Goal: Task Accomplishment & Management: Use online tool/utility

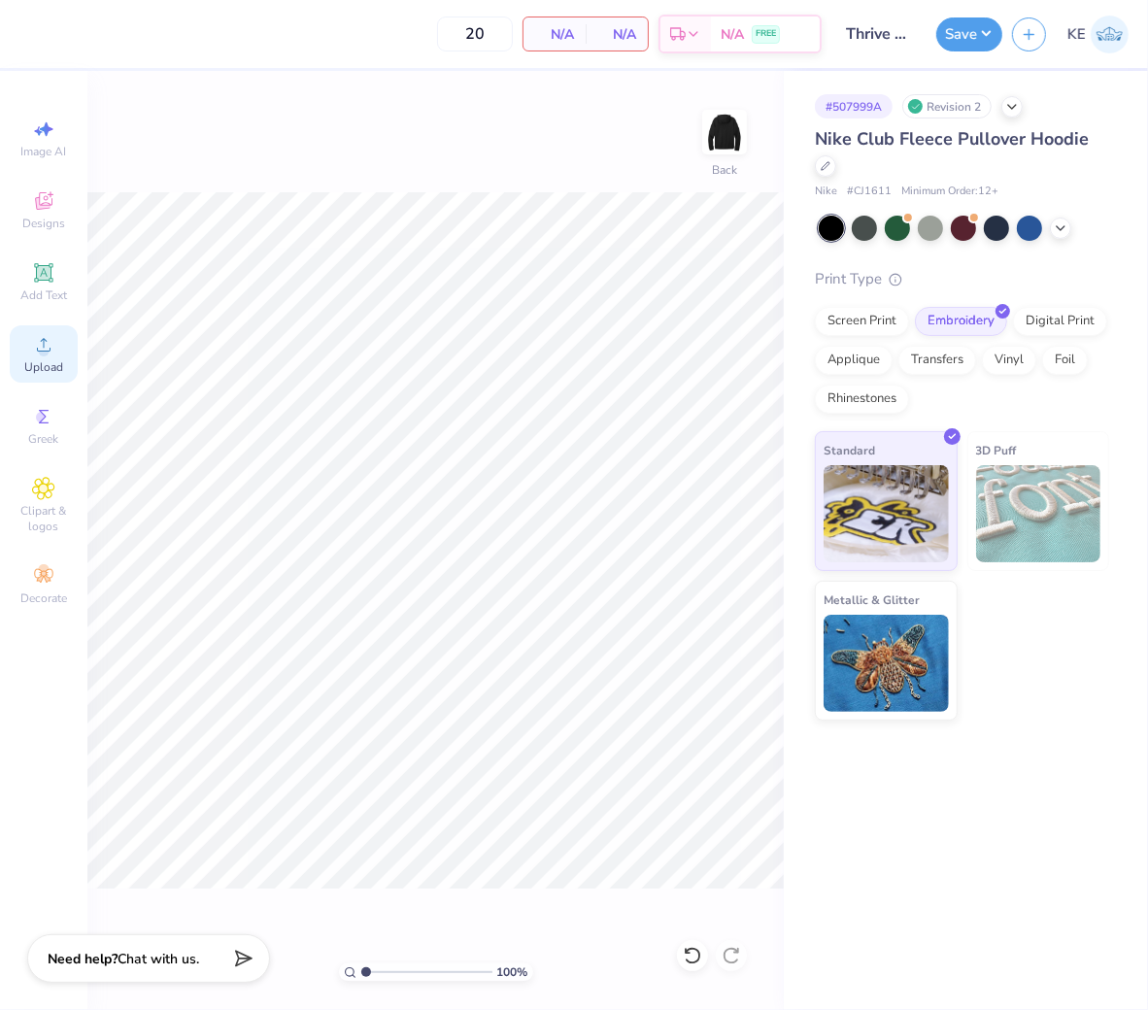
click at [44, 335] on icon at bounding box center [43, 344] width 23 height 23
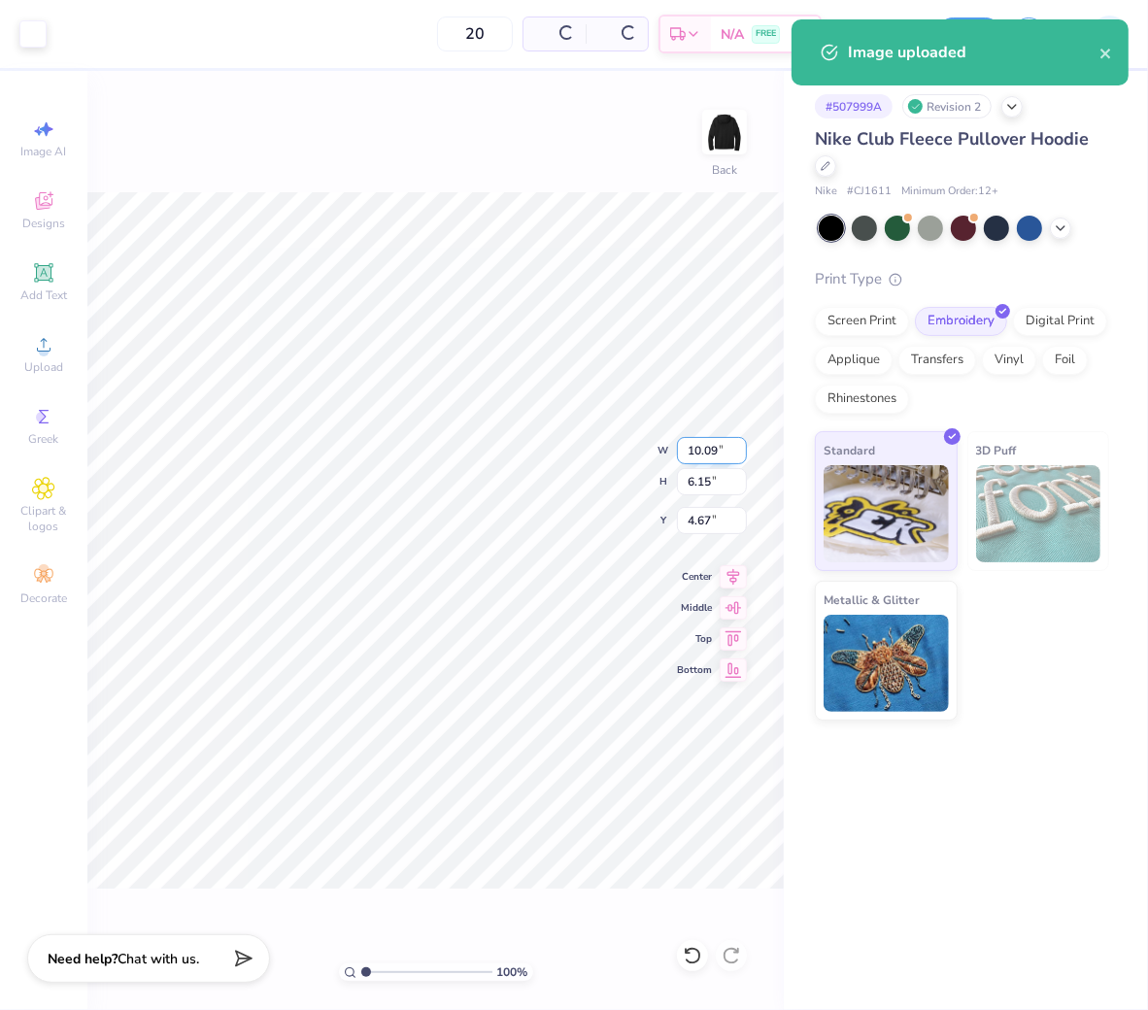
click at [703, 448] on input "10.09" at bounding box center [712, 450] width 70 height 27
type input "3.50"
type input "2.13"
type input "3.00"
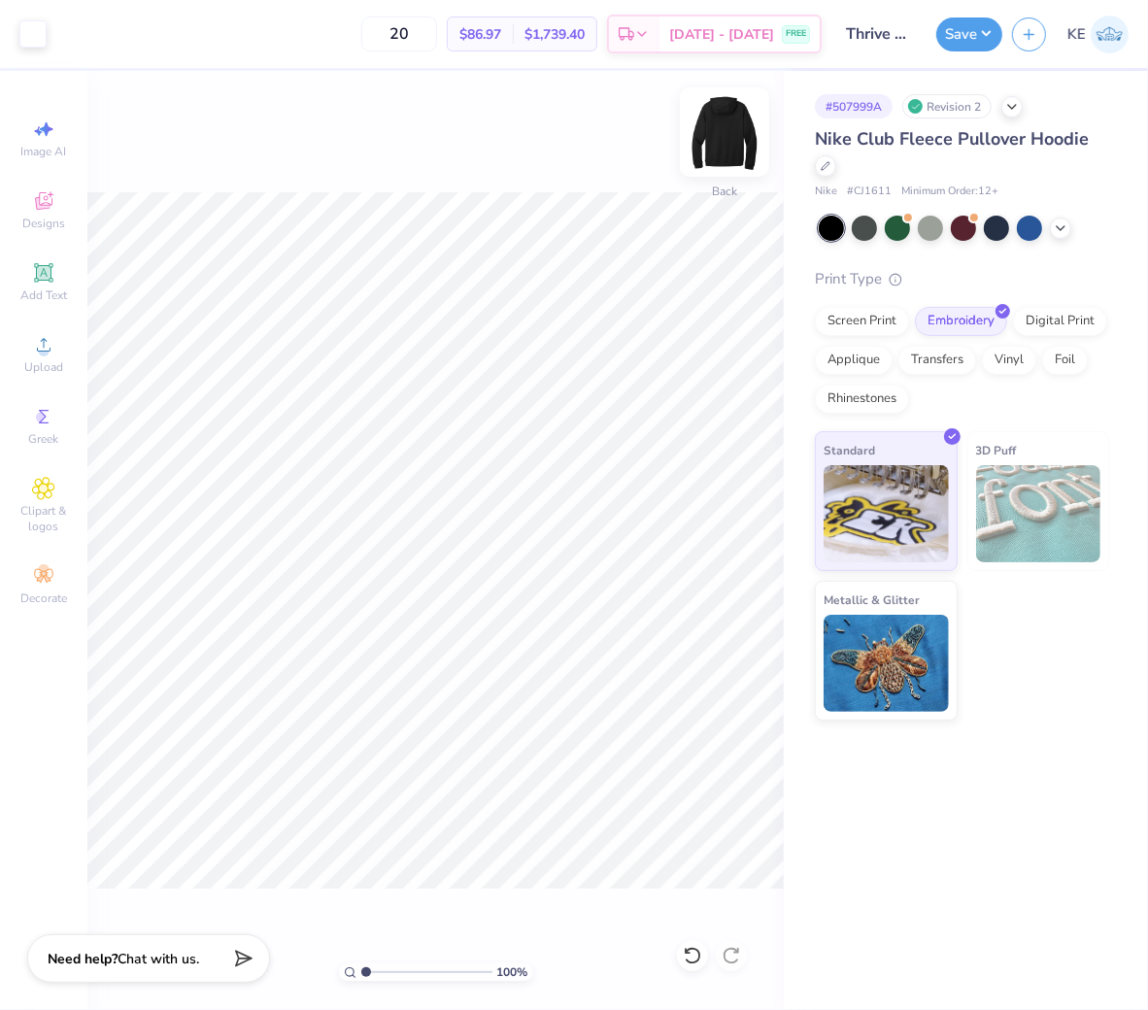
click at [710, 156] on img at bounding box center [725, 132] width 78 height 78
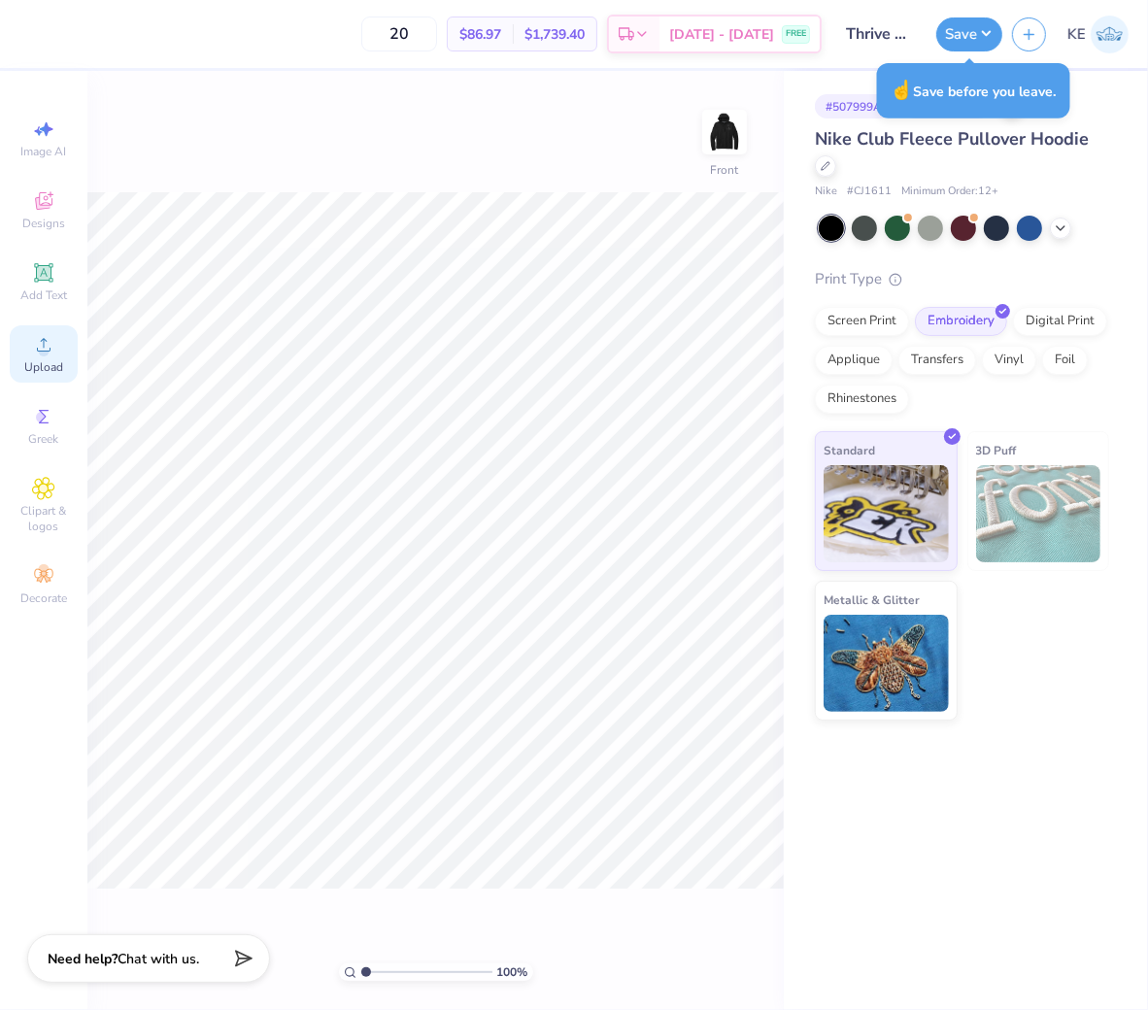
click at [46, 347] on icon at bounding box center [43, 344] width 23 height 23
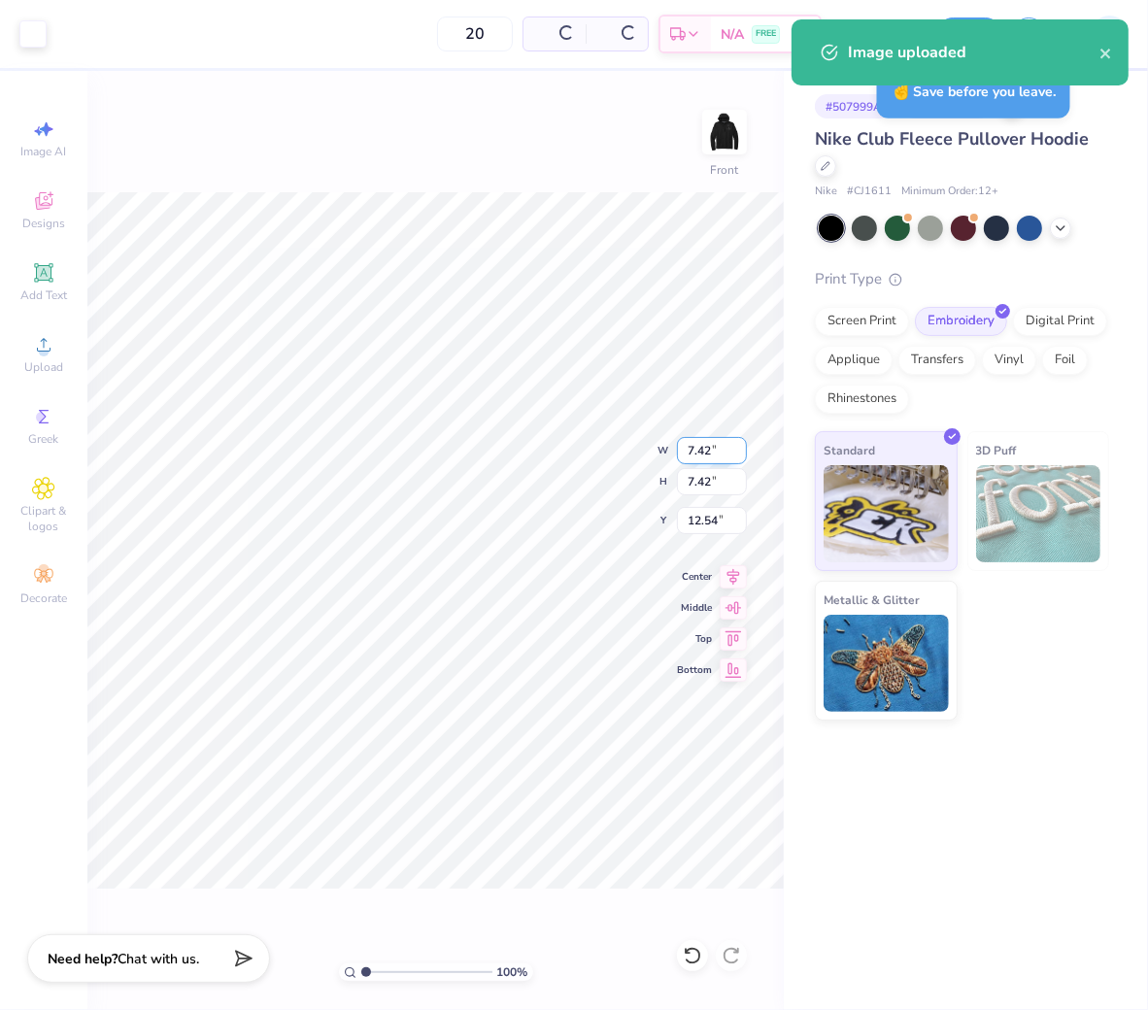
click at [699, 442] on input "7.42" at bounding box center [712, 450] width 70 height 27
type input "10.00"
type input "11.25"
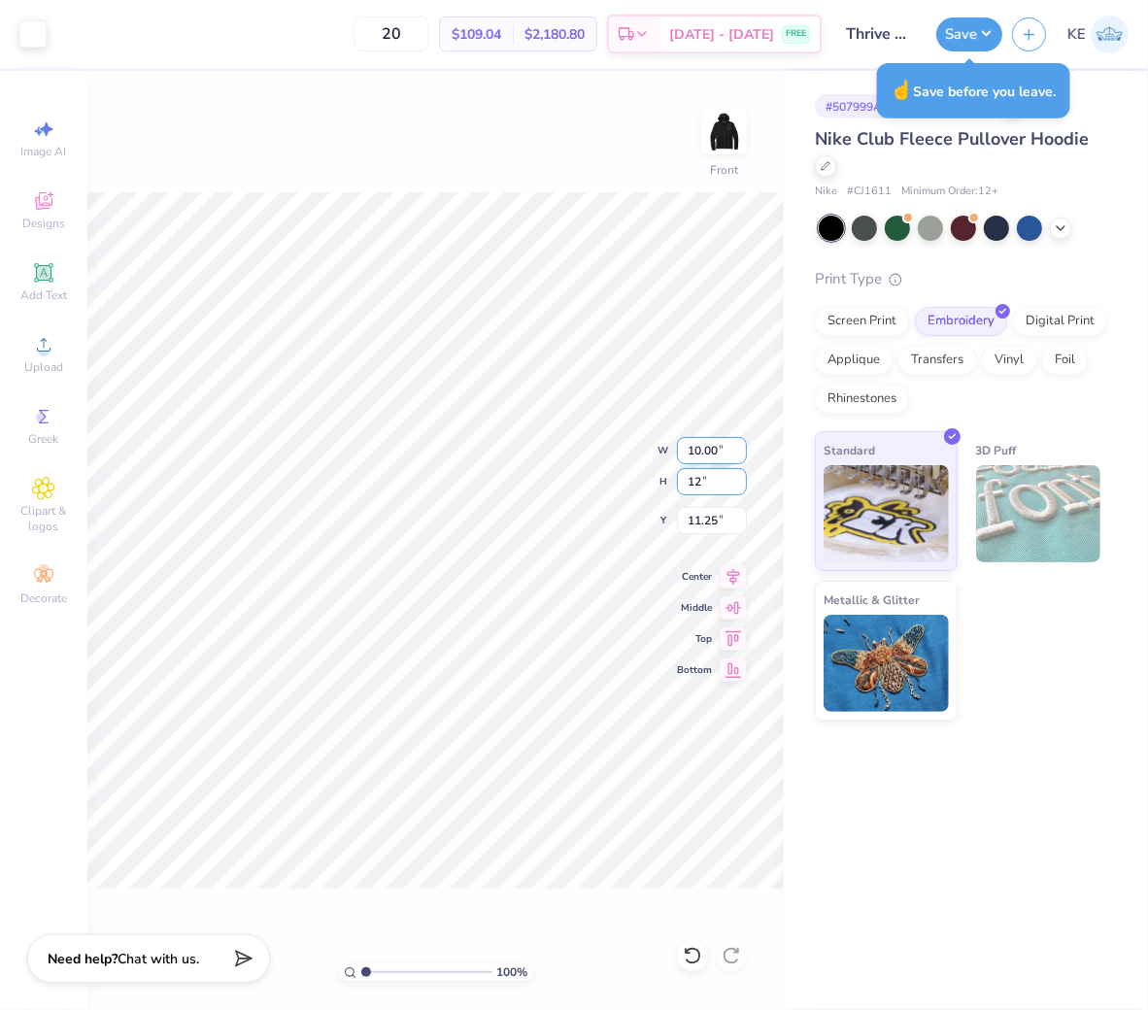
type input "12"
type input "12.00"
type input "6.00"
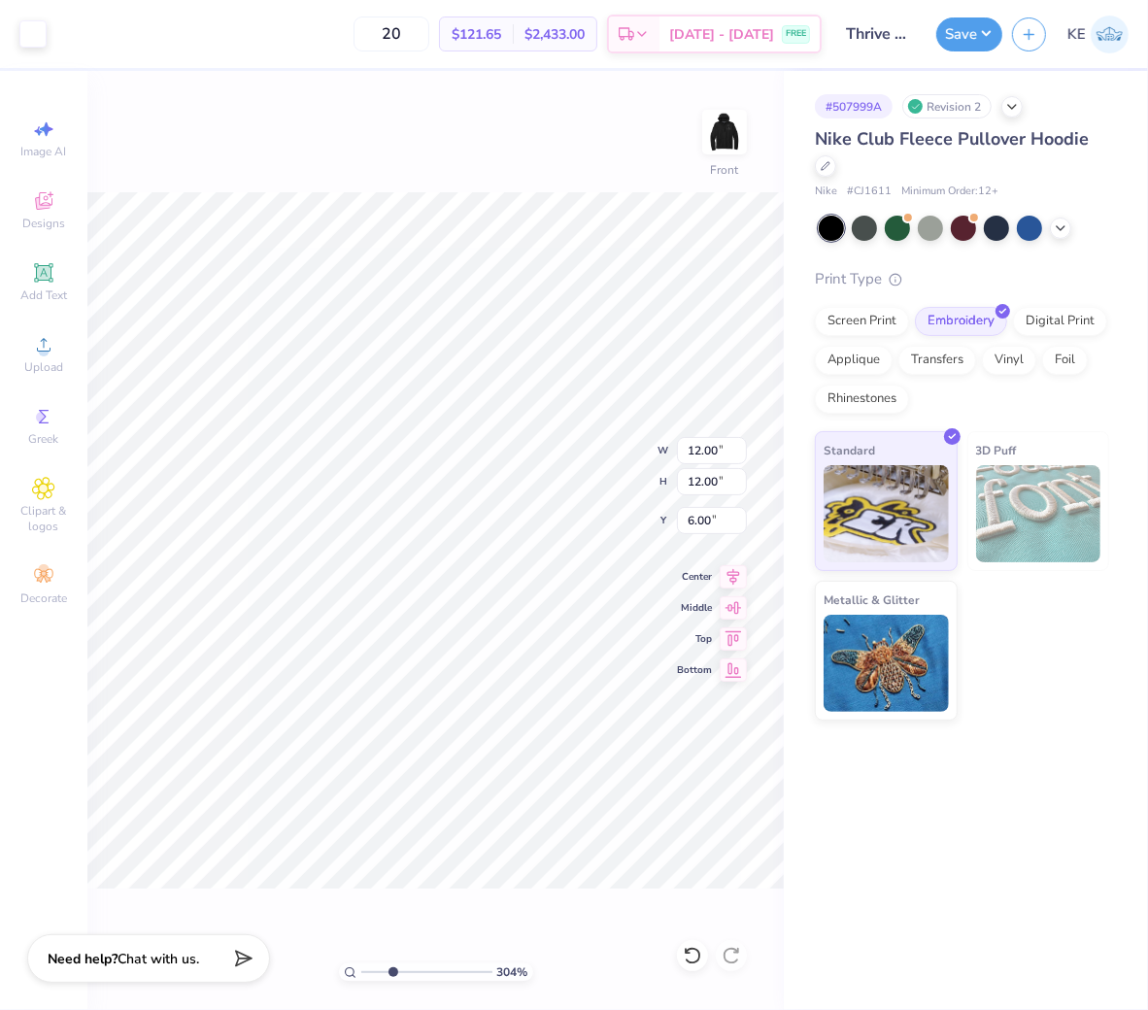
type input "3.03942109121987"
type input "6.57"
type input "4.10929483001791"
click at [714, 513] on input "6.62" at bounding box center [712, 520] width 70 height 27
type input "6.5"
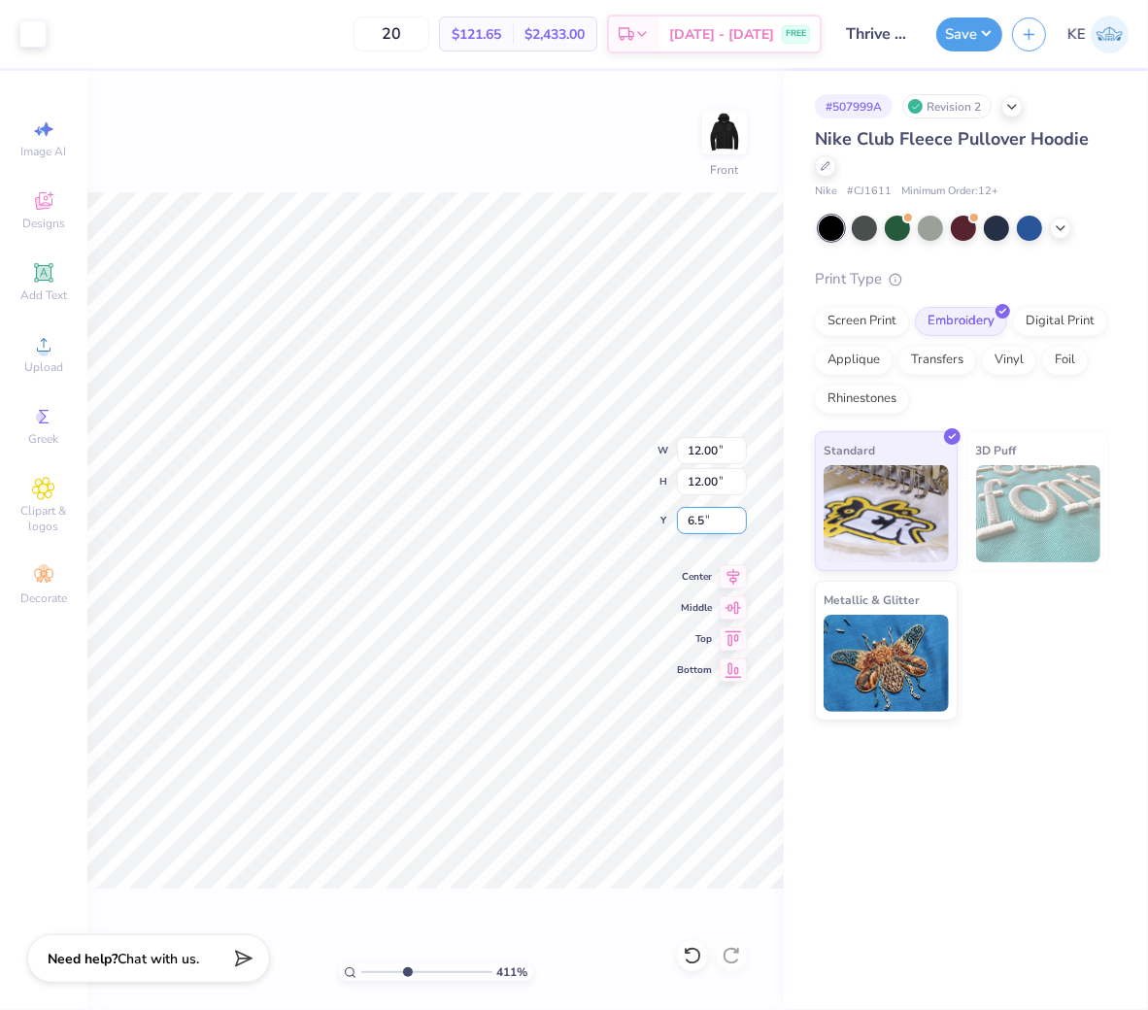
type input "4.10929483001791"
type input "6.50"
type input "1"
click at [702, 515] on input "6.50" at bounding box center [712, 520] width 70 height 27
type input "6.00"
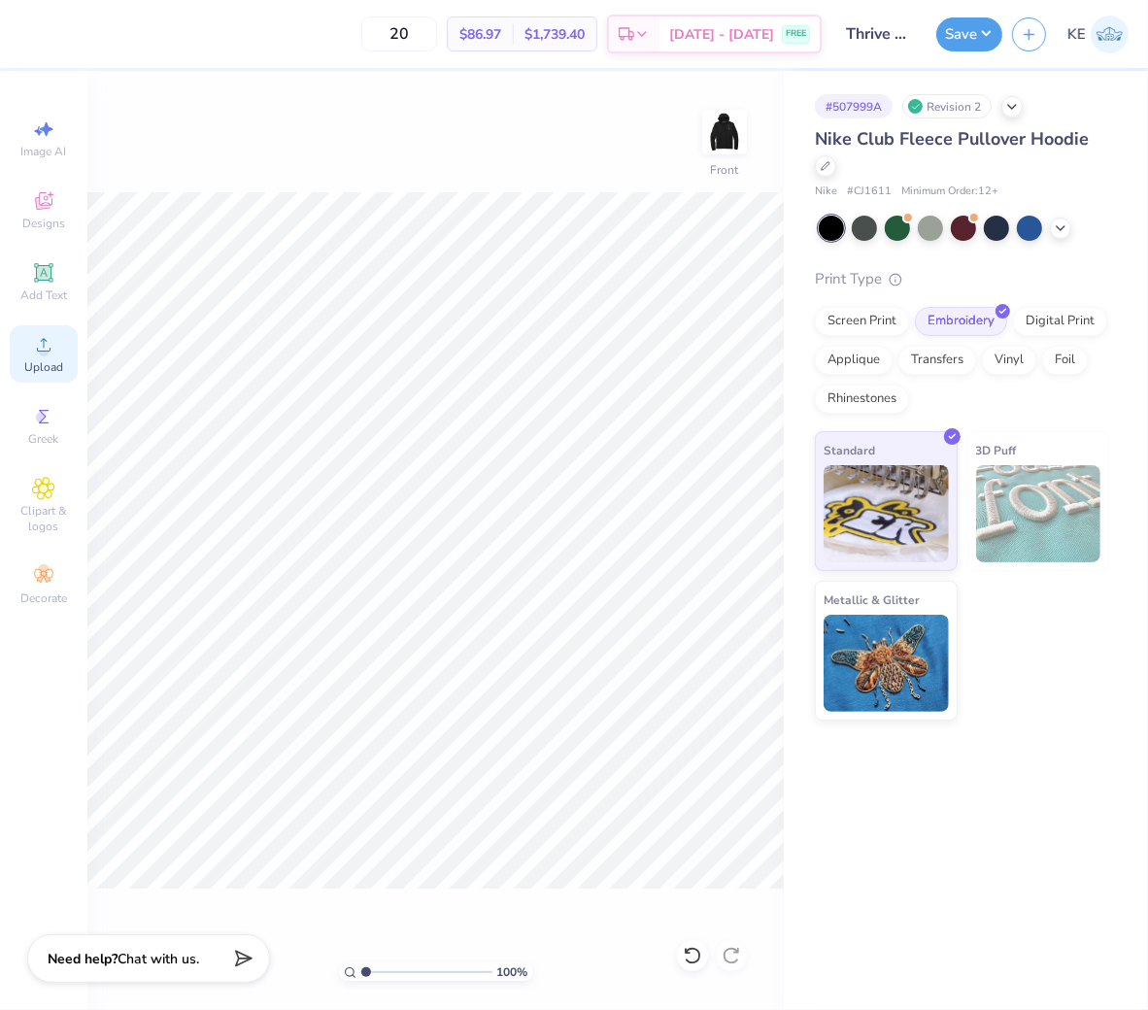
click at [43, 357] on circle at bounding box center [43, 351] width 11 height 11
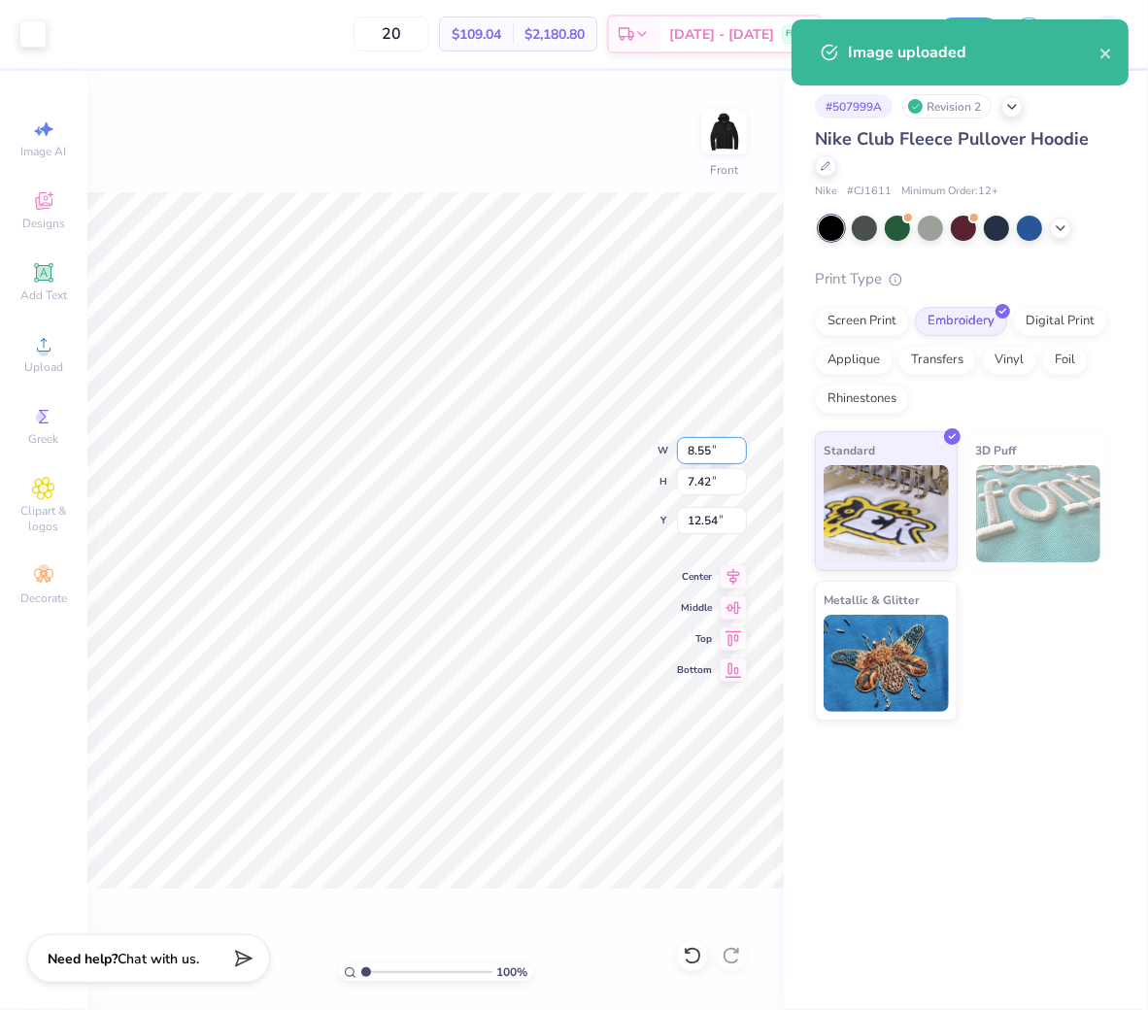
click at [697, 454] on input "8.55" at bounding box center [712, 450] width 70 height 27
type input "1"
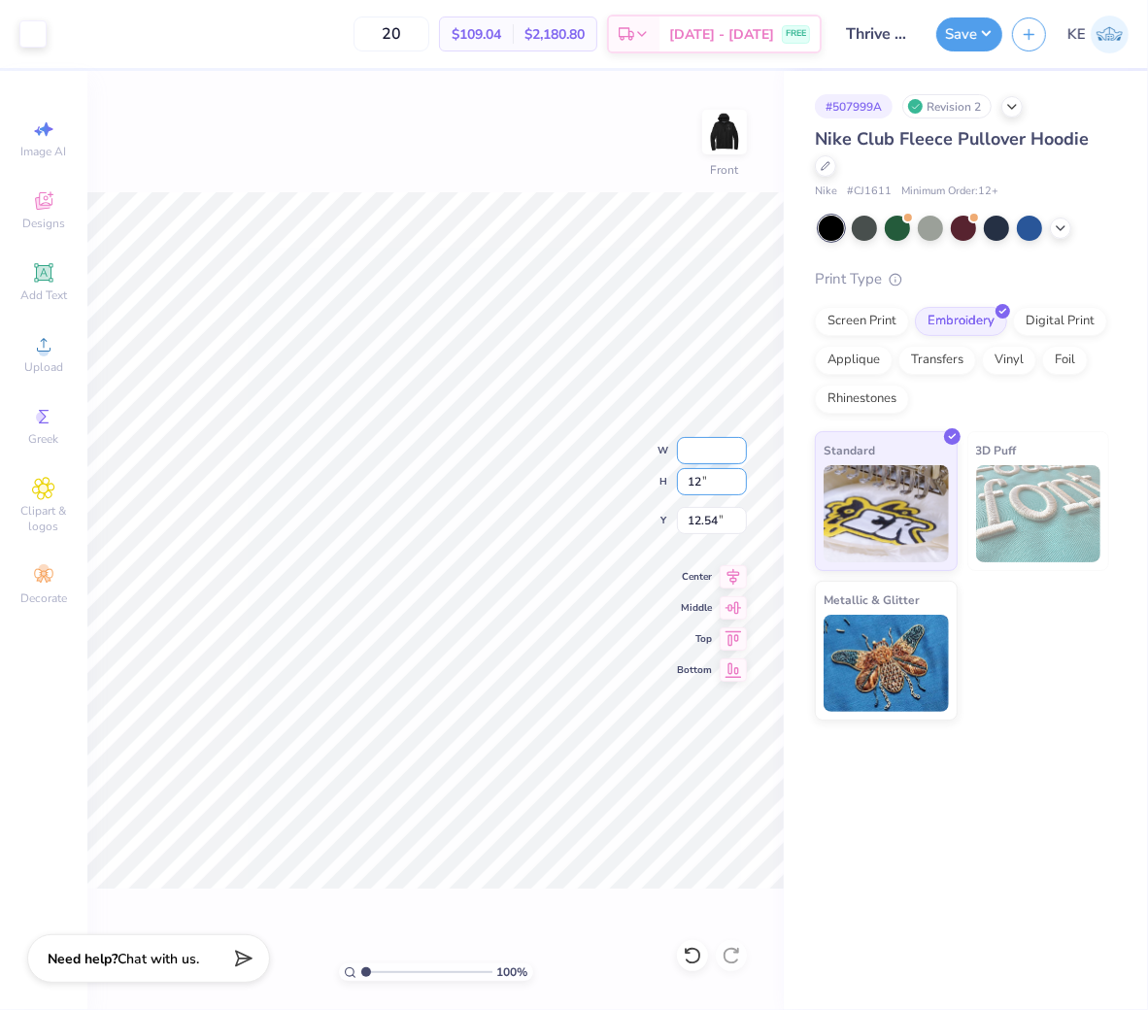
type input "12"
type input "12.00"
type input "10.41"
click at [700, 523] on input "11.05" at bounding box center [712, 520] width 70 height 27
type input "6.00"
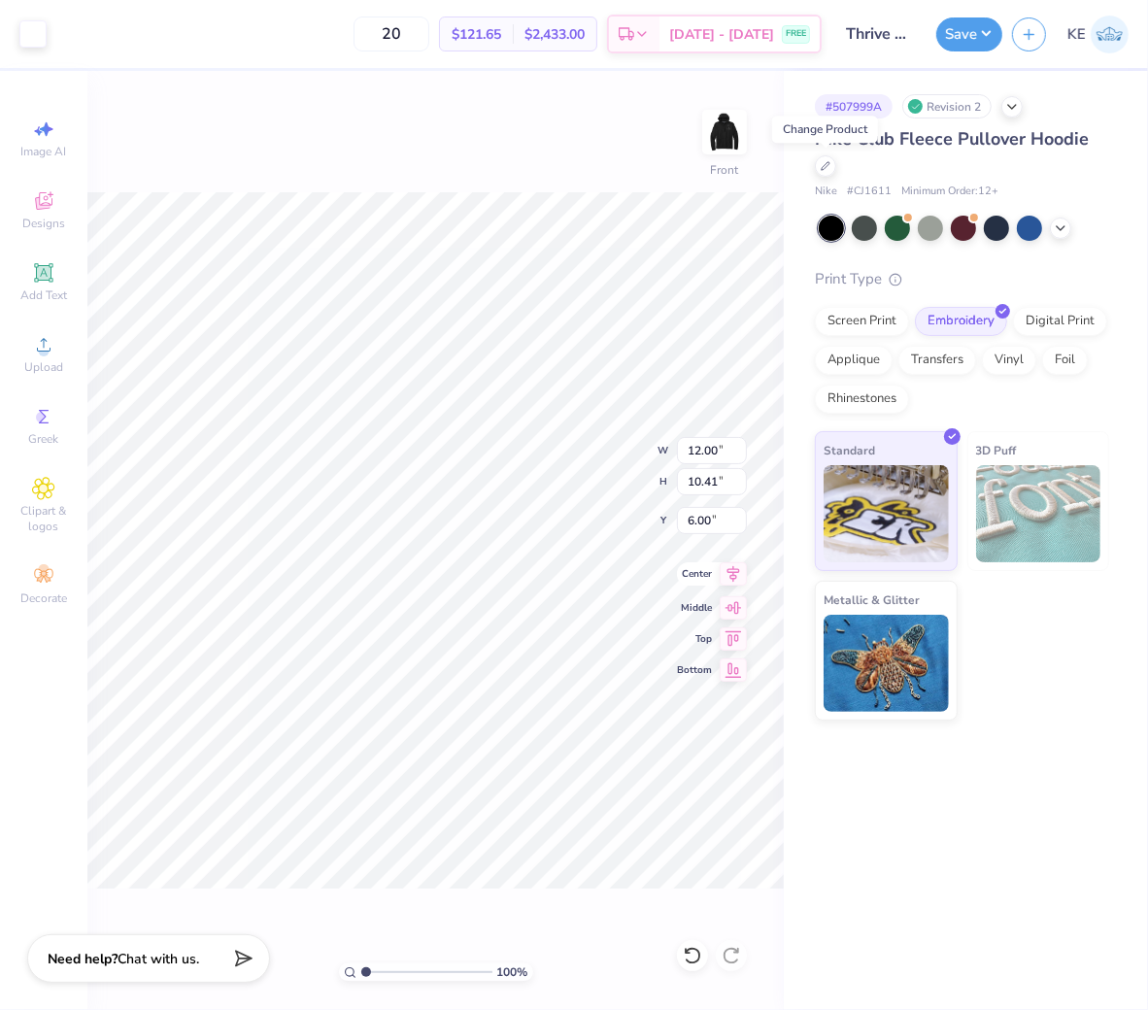
click at [732, 575] on icon at bounding box center [733, 573] width 27 height 23
click at [745, 117] on img at bounding box center [725, 132] width 78 height 78
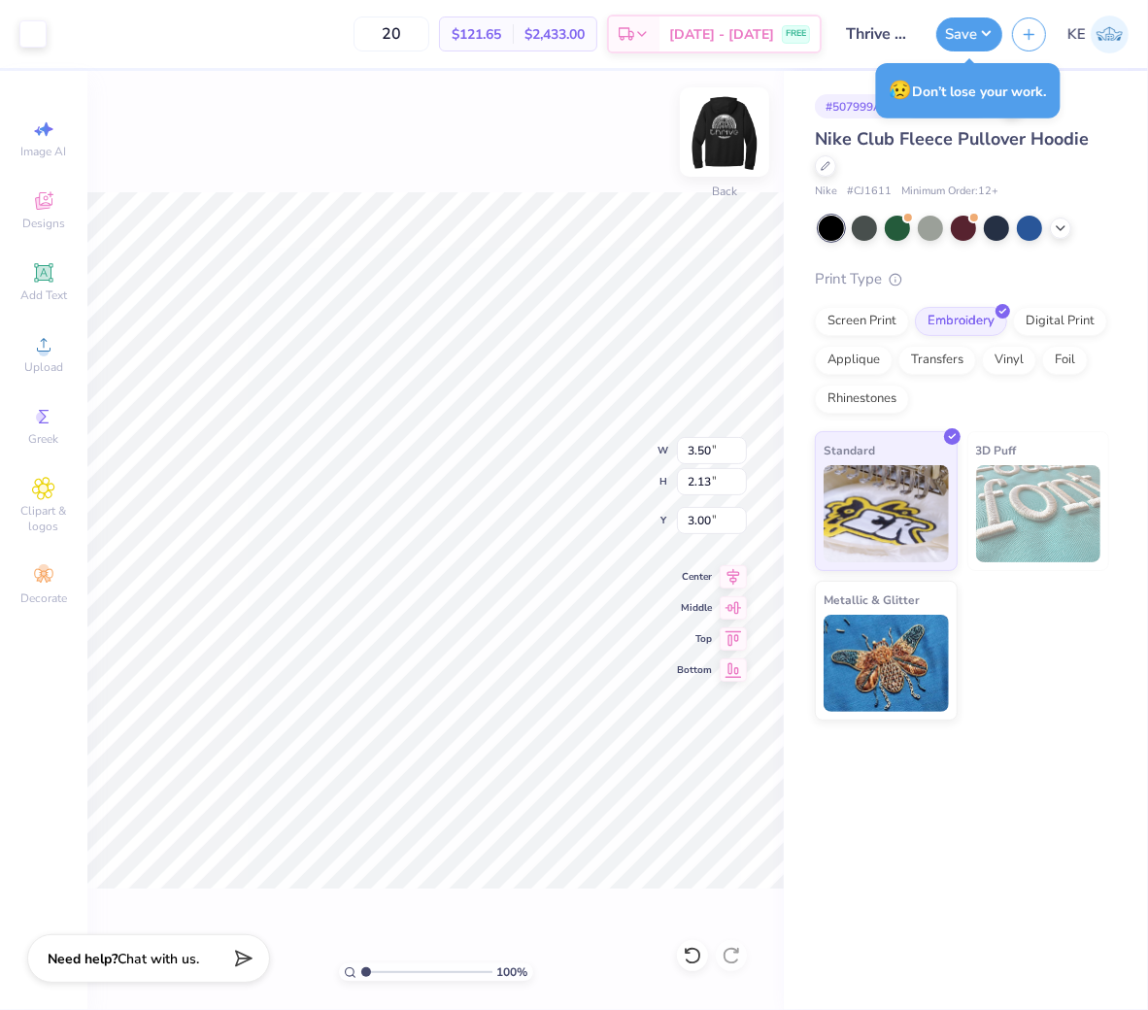
click at [721, 163] on img at bounding box center [725, 132] width 78 height 78
click at [969, 34] on button "Save" at bounding box center [969, 32] width 66 height 34
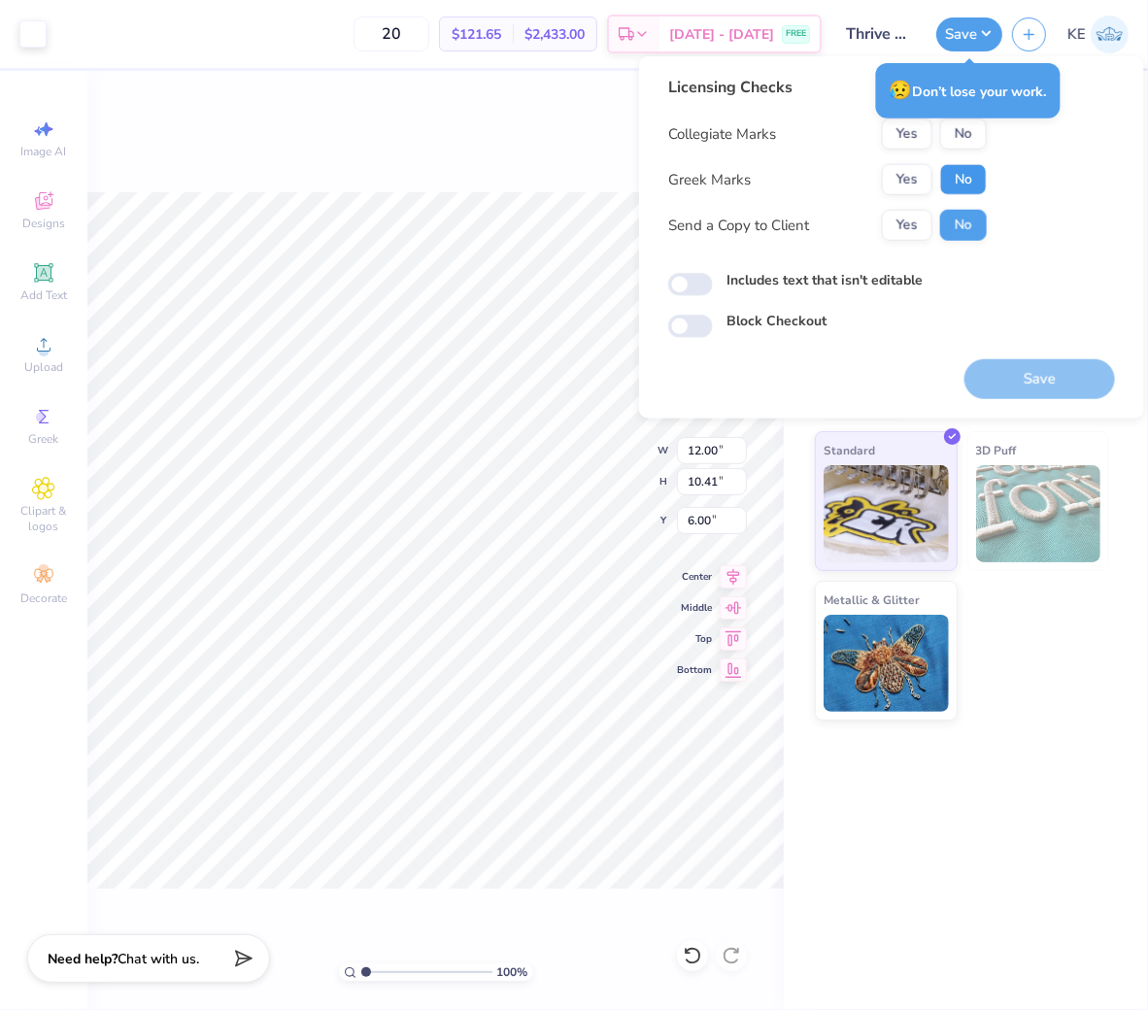
click at [959, 179] on button "No" at bounding box center [963, 179] width 47 height 31
drag, startPoint x: 964, startPoint y: 152, endPoint x: 965, endPoint y: 131, distance: 20.4
click at [965, 131] on button "No" at bounding box center [963, 134] width 47 height 31
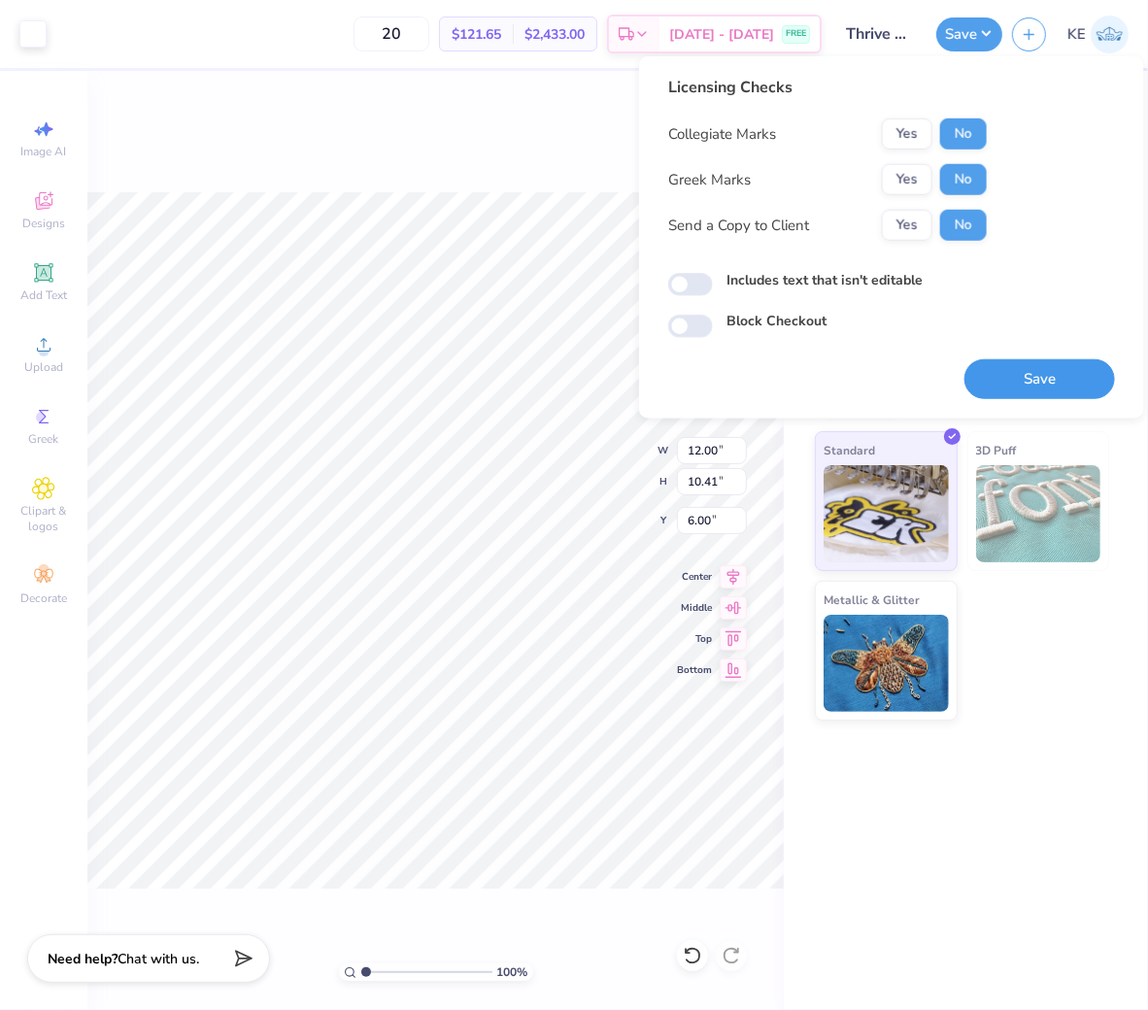
click at [1033, 391] on button "Save" at bounding box center [1040, 379] width 151 height 40
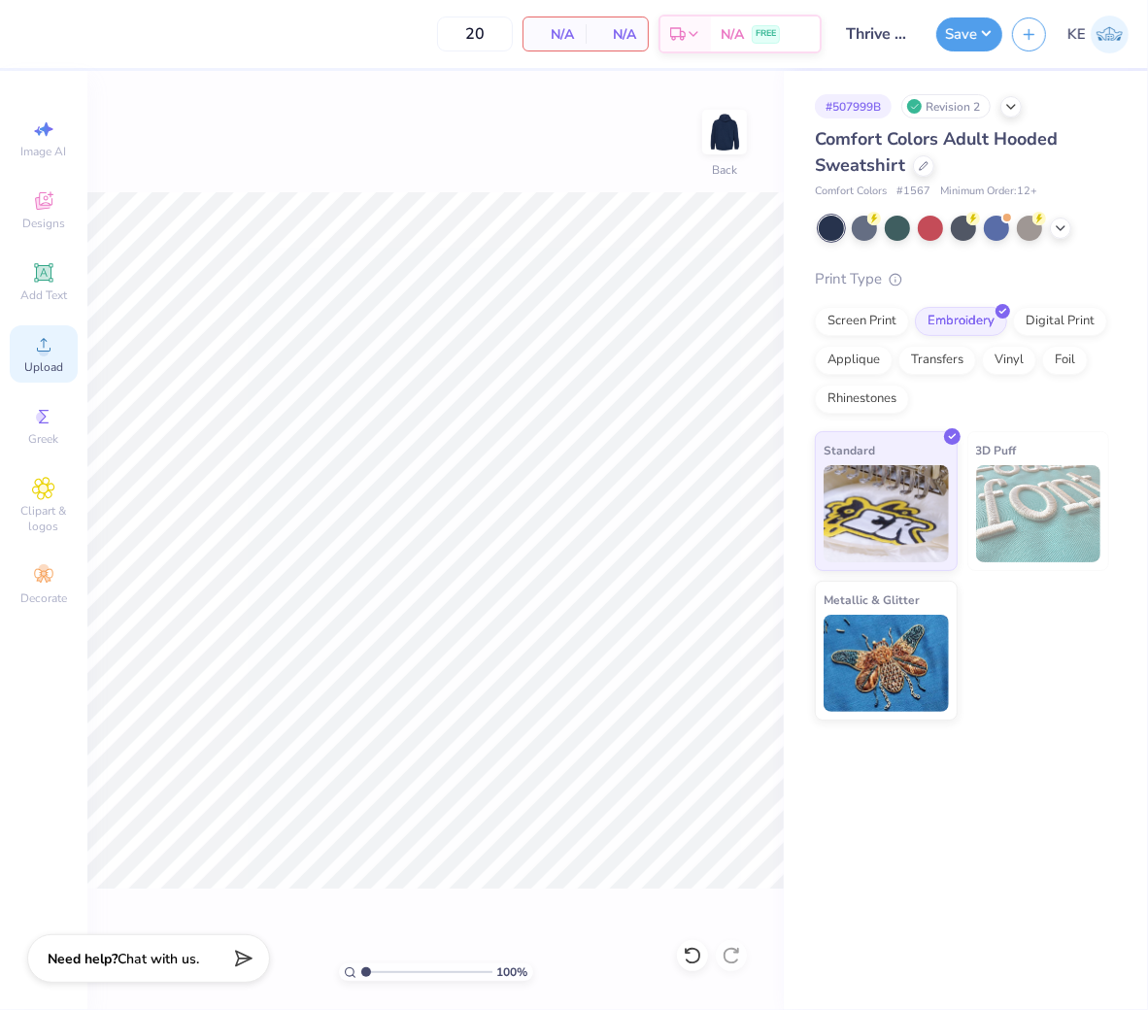
click at [45, 337] on icon at bounding box center [43, 344] width 23 height 23
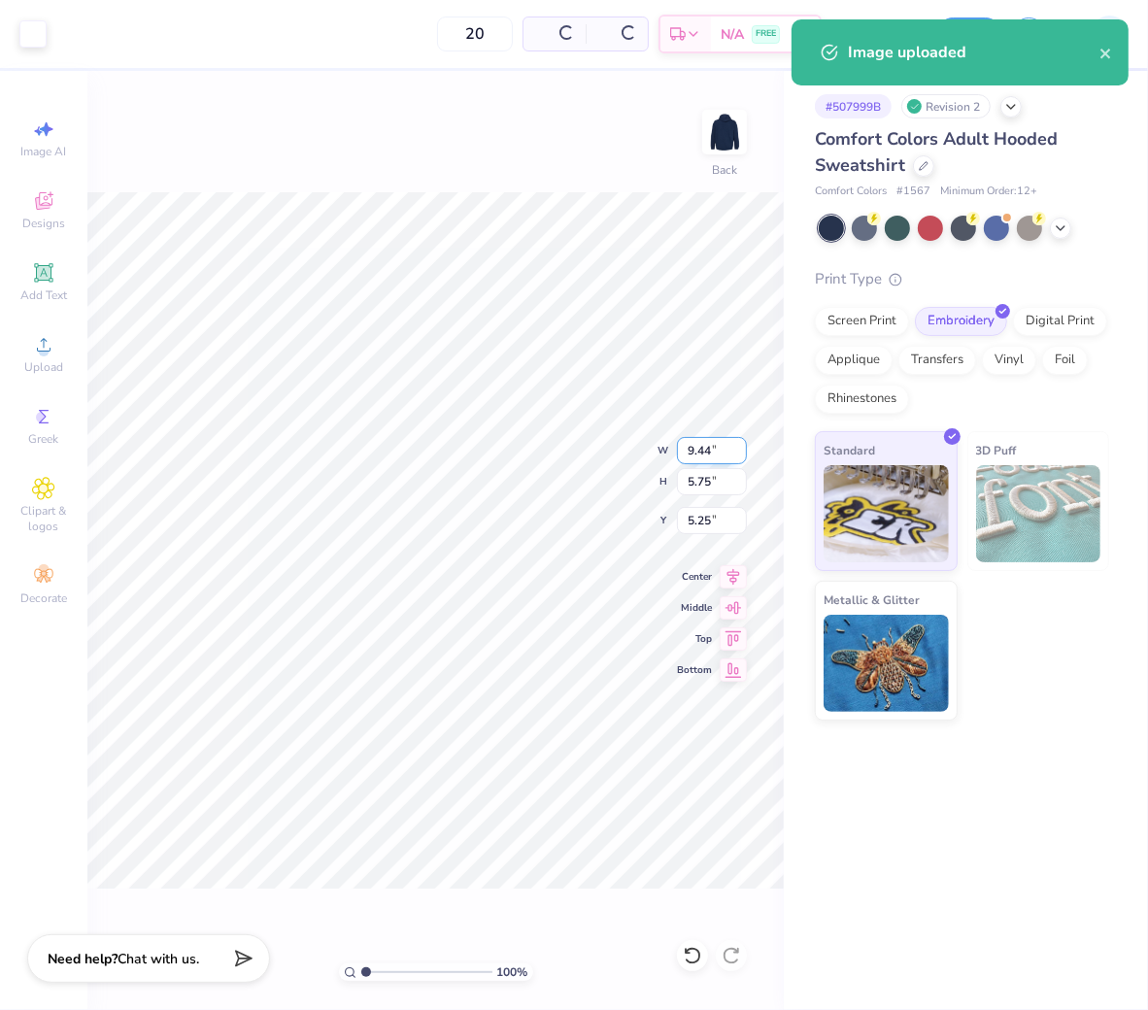
click at [704, 459] on input "9.44" at bounding box center [712, 450] width 70 height 27
type input "3.50"
type input "2.13"
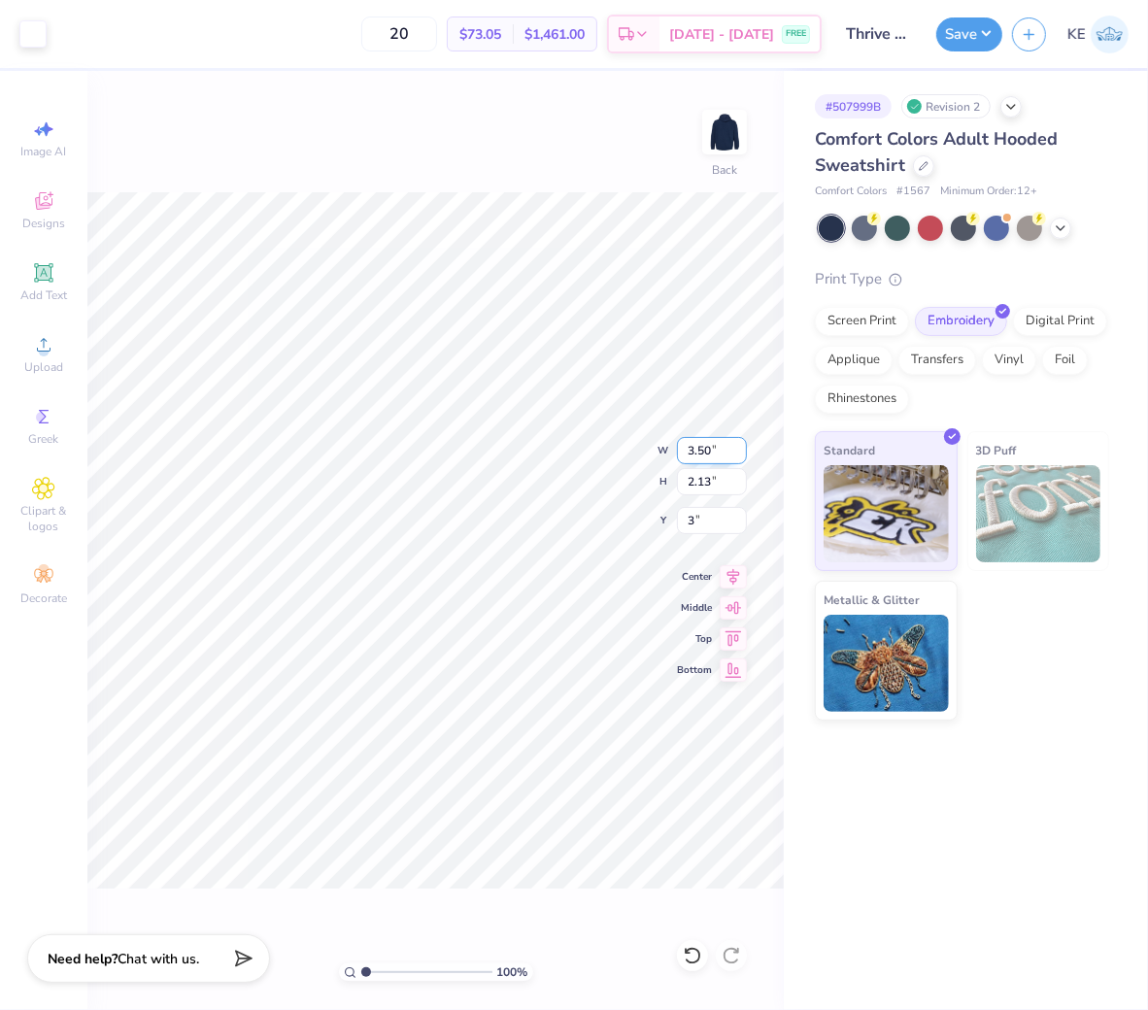
type input "3.00"
click at [731, 123] on img at bounding box center [725, 132] width 78 height 78
click at [58, 362] on span "Upload" at bounding box center [43, 367] width 39 height 16
click at [715, 526] on input "12.06" at bounding box center [712, 520] width 70 height 27
type input "6.00"
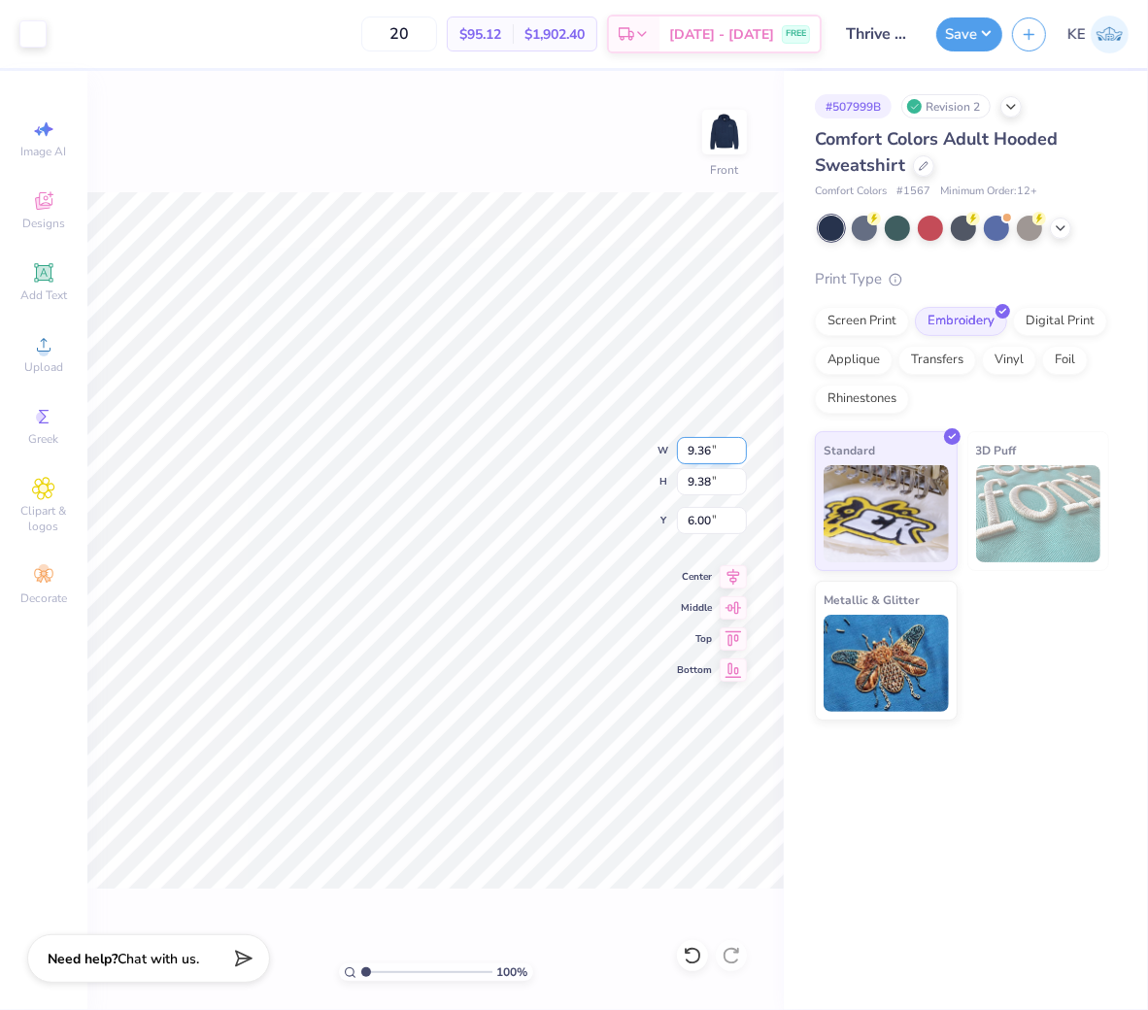
click at [707, 453] on input "9.36" at bounding box center [712, 450] width 70 height 27
type input "6.00"
type input "6.01"
type input "7.68"
click at [700, 517] on input "7.68" at bounding box center [712, 520] width 70 height 27
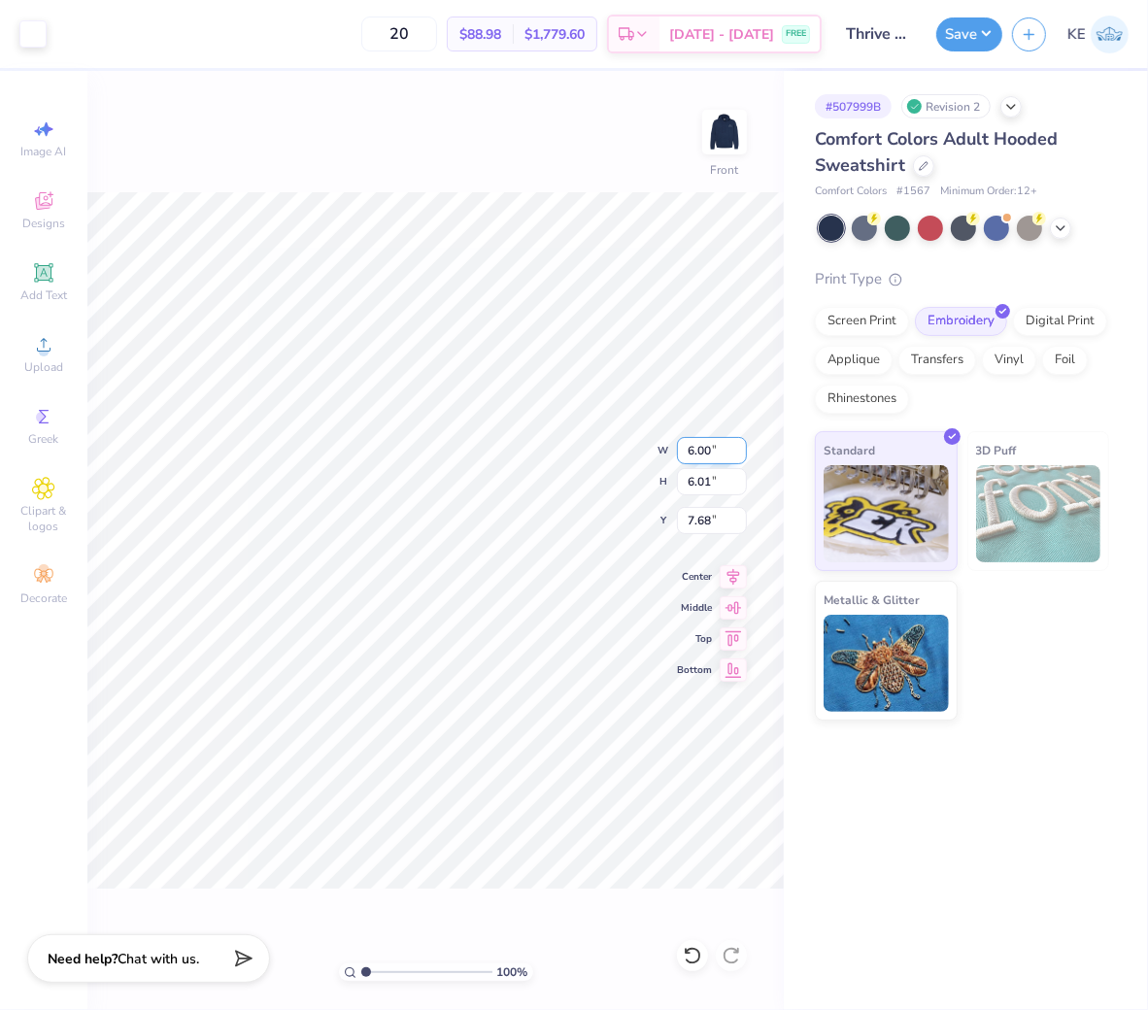
click at [697, 448] on input "6.00" at bounding box center [712, 450] width 70 height 27
type input "11.97"
type input "12.00"
type input "6.00"
click at [696, 522] on input "6.00" at bounding box center [712, 520] width 70 height 27
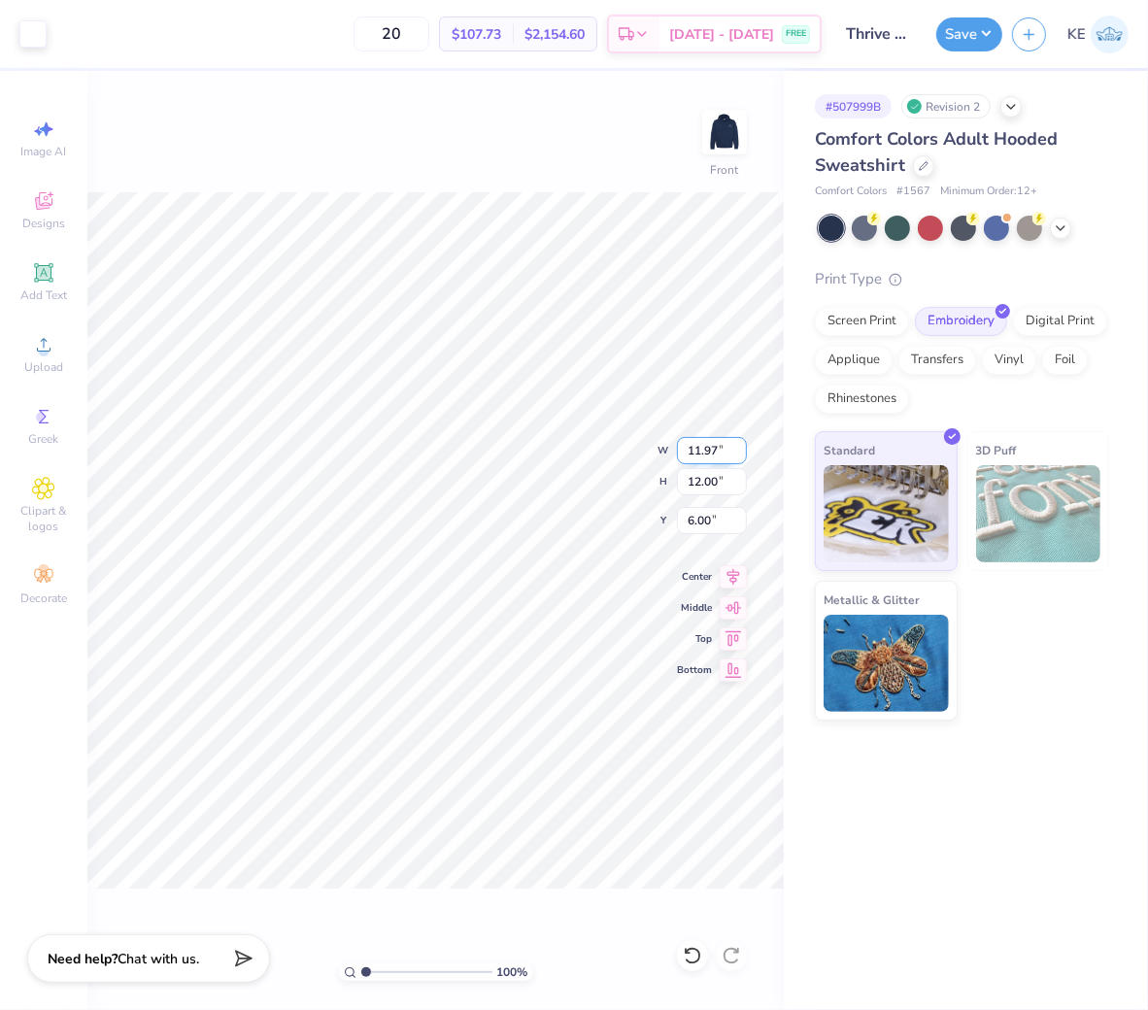
click at [701, 440] on input "11.97" at bounding box center [712, 450] width 70 height 27
type input "12"
click at [697, 521] on input "6.00" at bounding box center [712, 520] width 70 height 27
type input "6"
click at [42, 348] on circle at bounding box center [43, 351] width 11 height 11
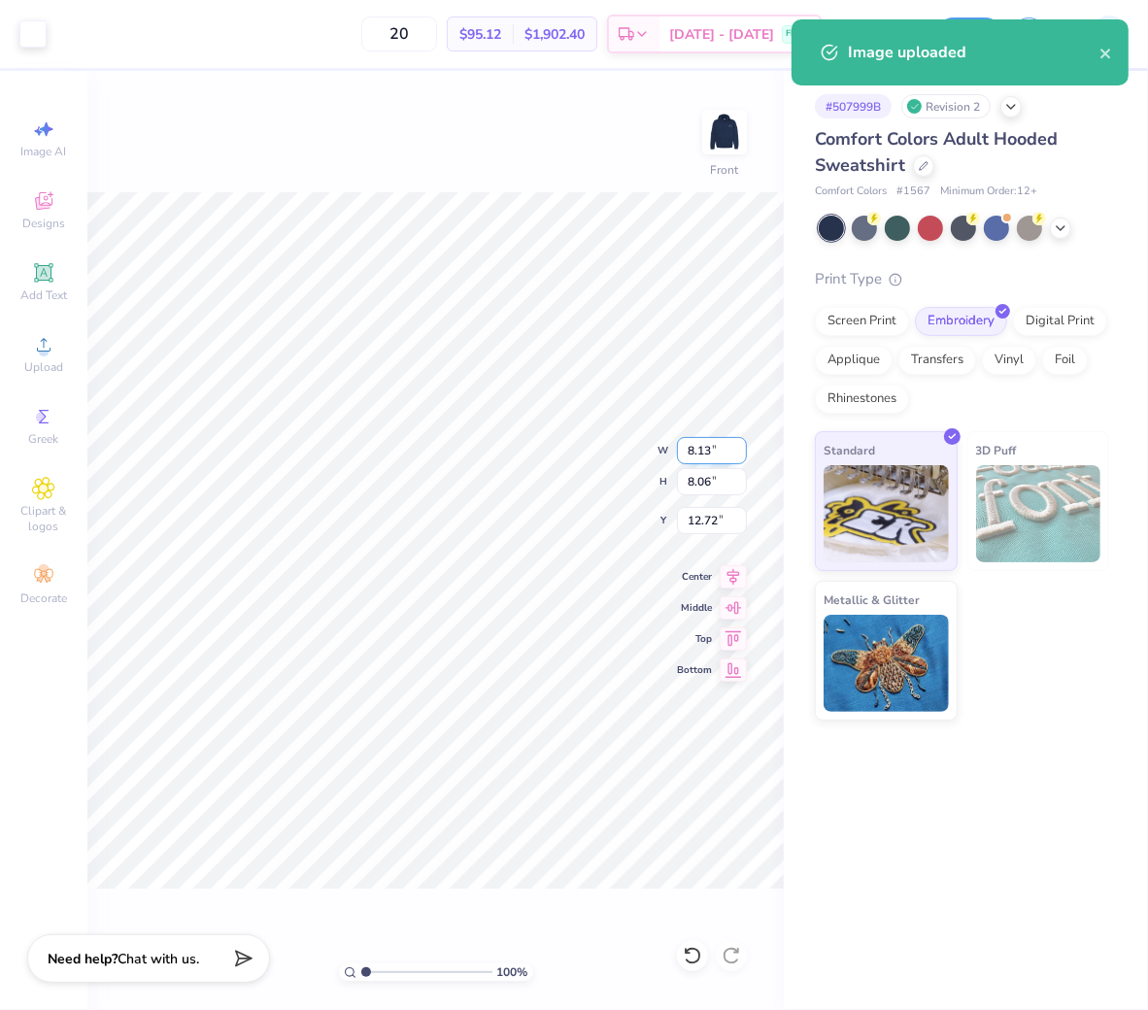
click at [703, 445] on input "8.13" at bounding box center [712, 450] width 70 height 27
type input "12.00"
type input "11.89"
type input "6.00"
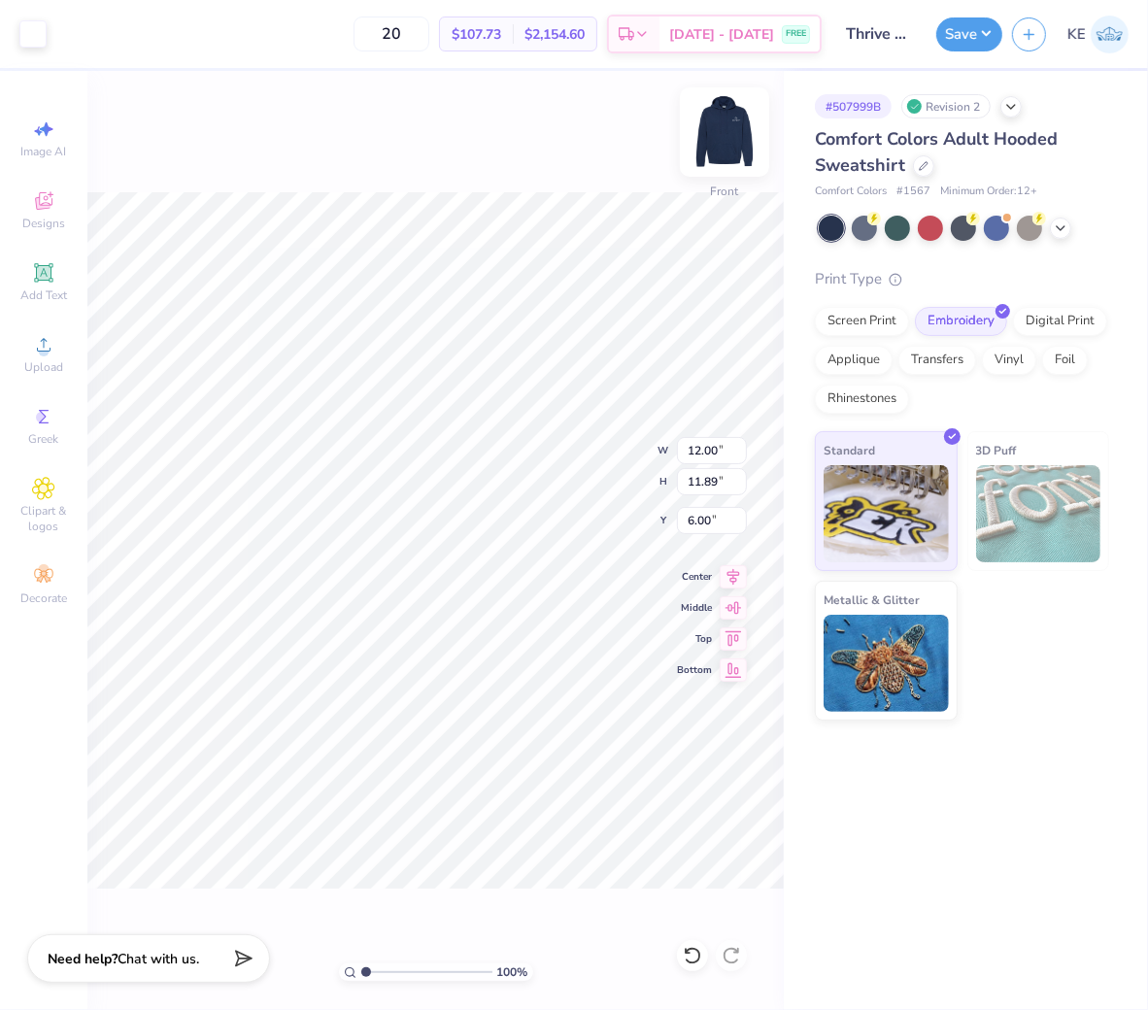
click at [722, 143] on img at bounding box center [725, 132] width 78 height 78
click at [721, 136] on img at bounding box center [725, 132] width 78 height 78
click at [733, 574] on icon at bounding box center [734, 574] width 13 height 17
click at [973, 43] on button "Save" at bounding box center [969, 32] width 66 height 34
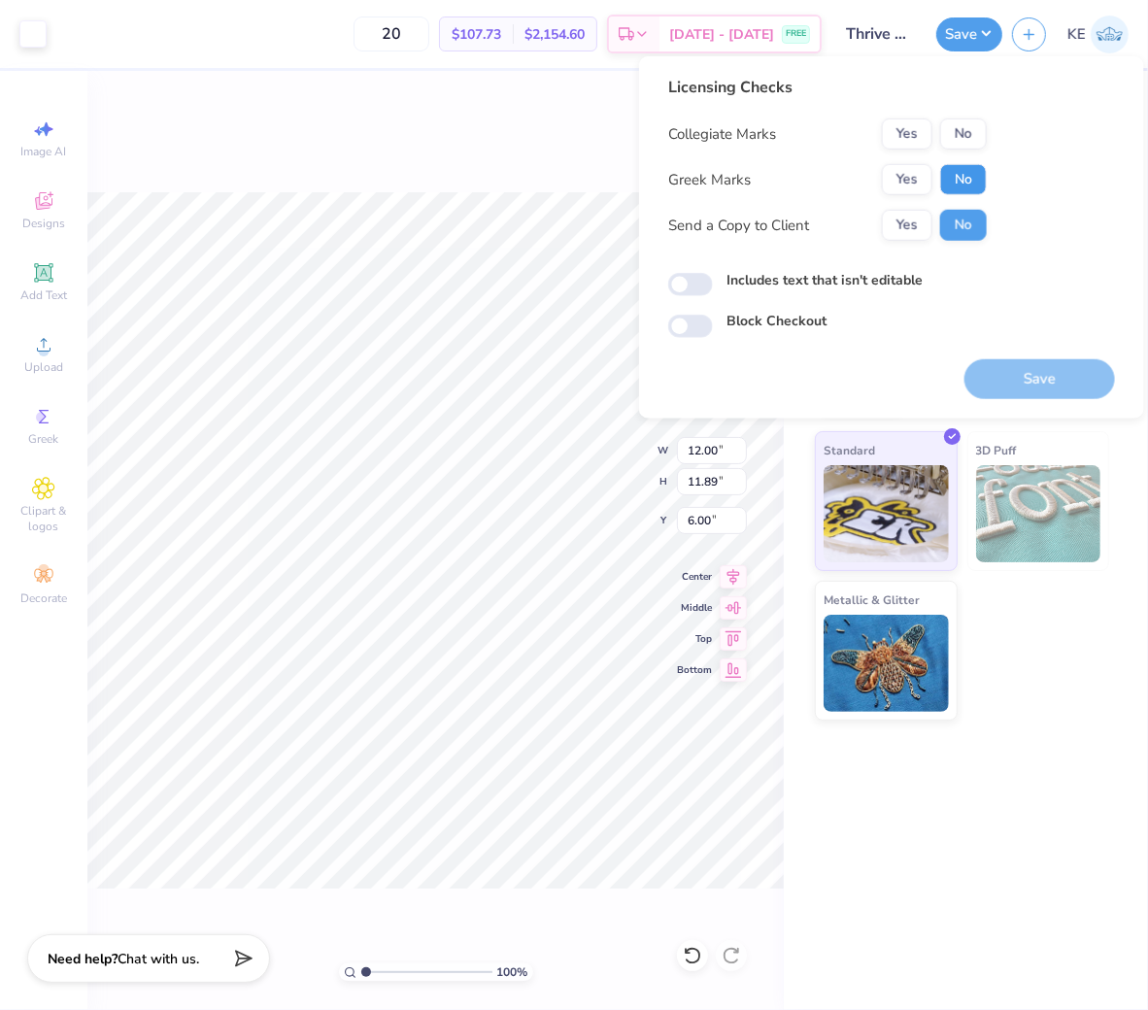
click at [963, 181] on button "No" at bounding box center [963, 179] width 47 height 31
click at [975, 131] on button "No" at bounding box center [963, 134] width 47 height 31
click at [1033, 385] on button "Save" at bounding box center [1040, 379] width 151 height 40
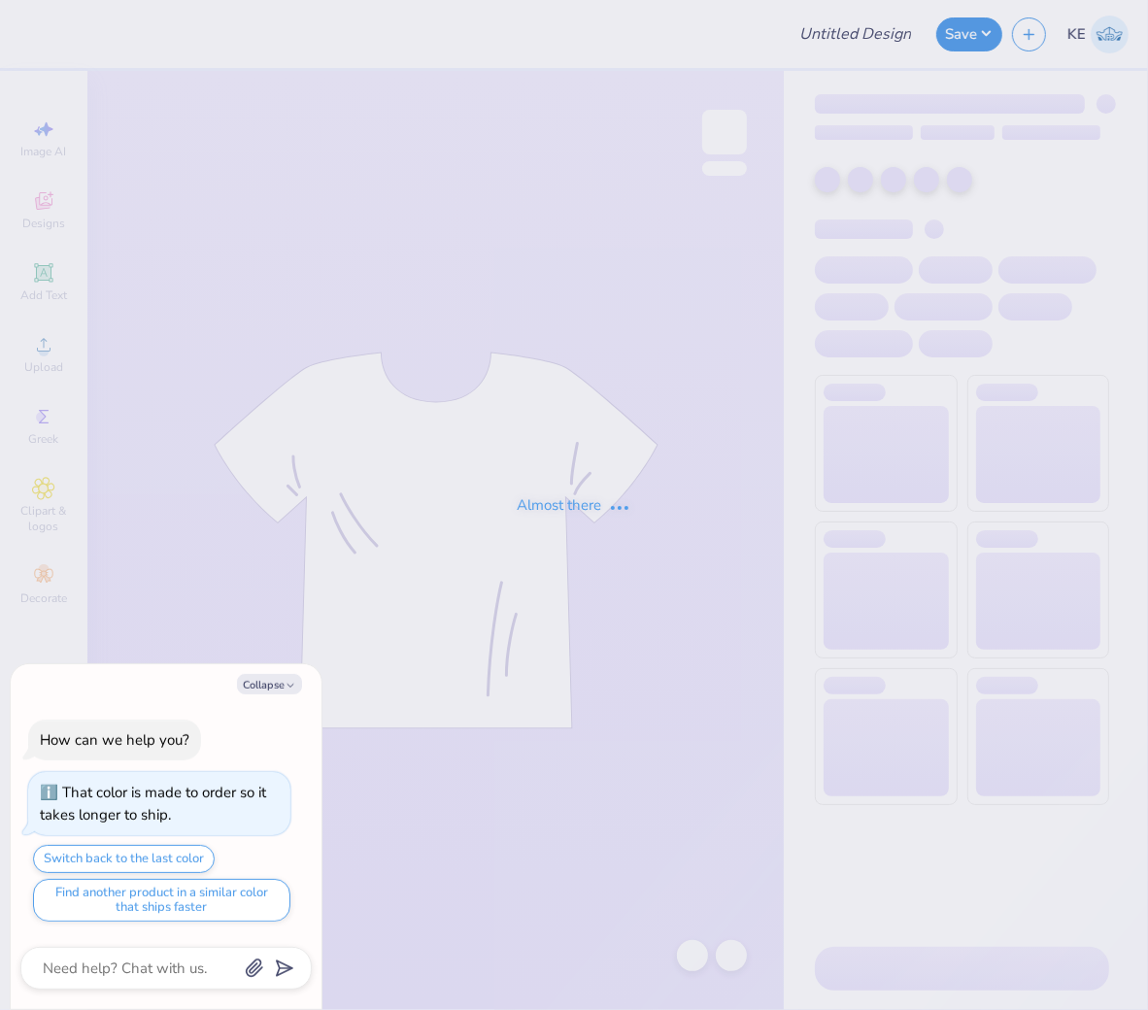
type textarea "x"
type input "Zeta philo"
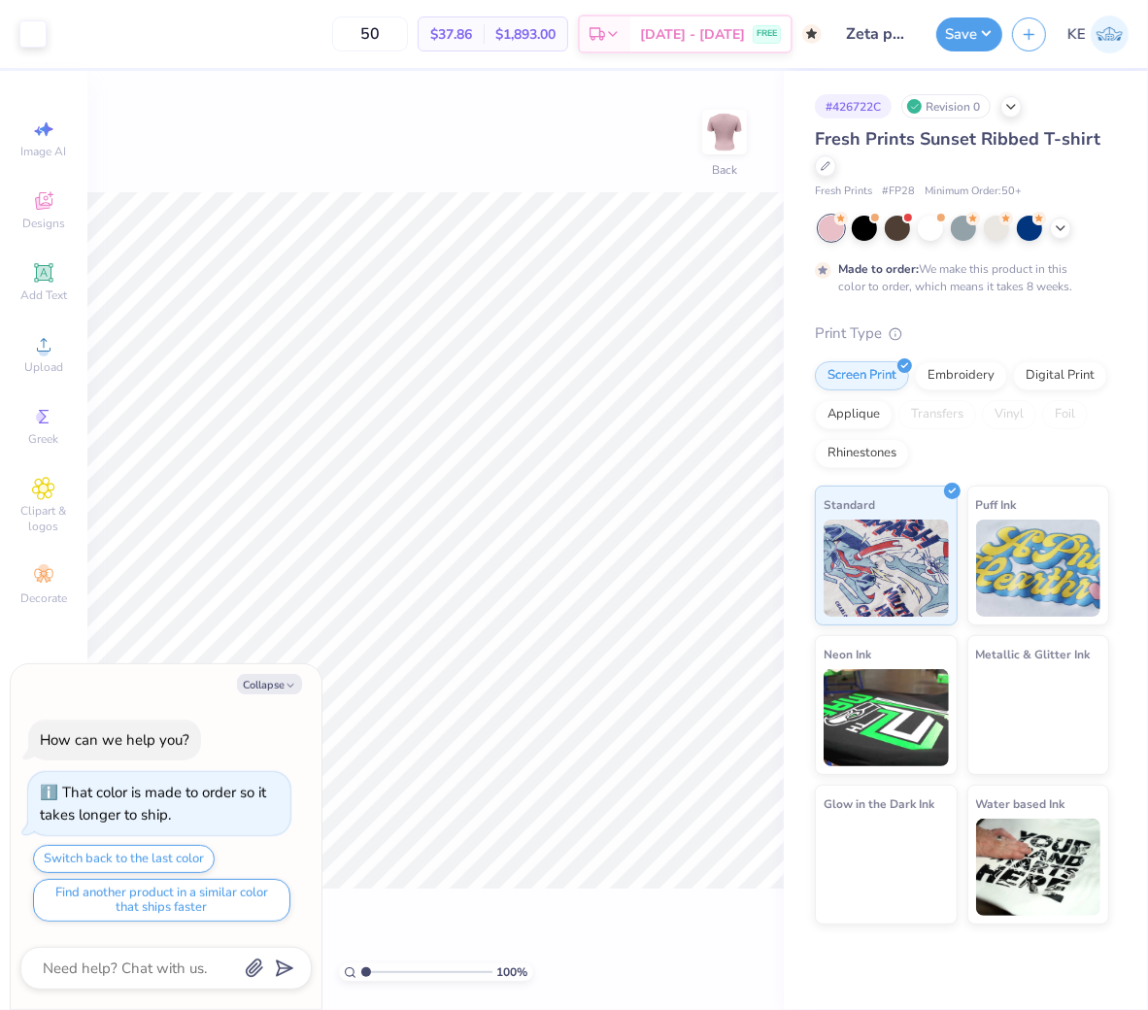
type textarea "x"
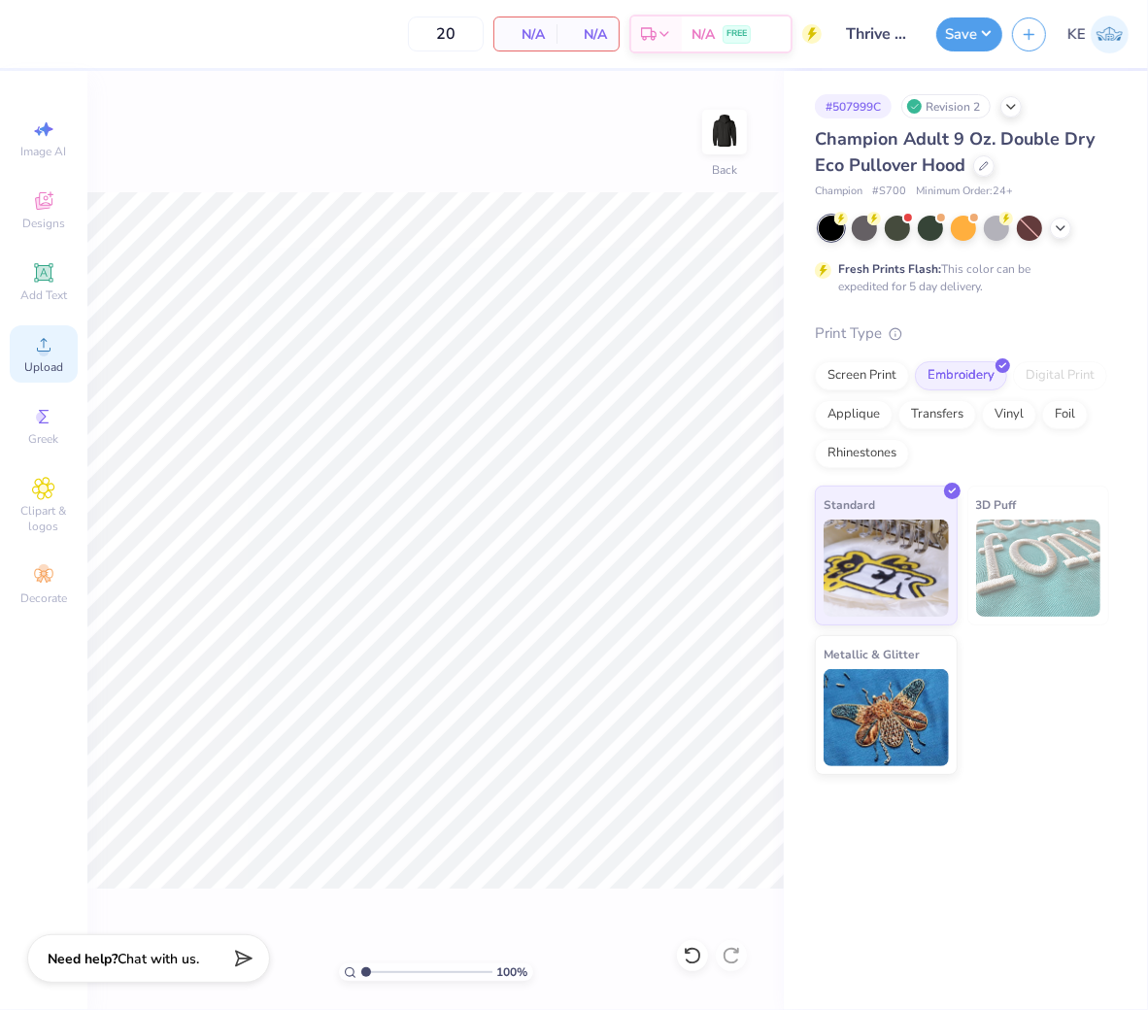
click at [30, 350] on div "Upload" at bounding box center [44, 353] width 68 height 57
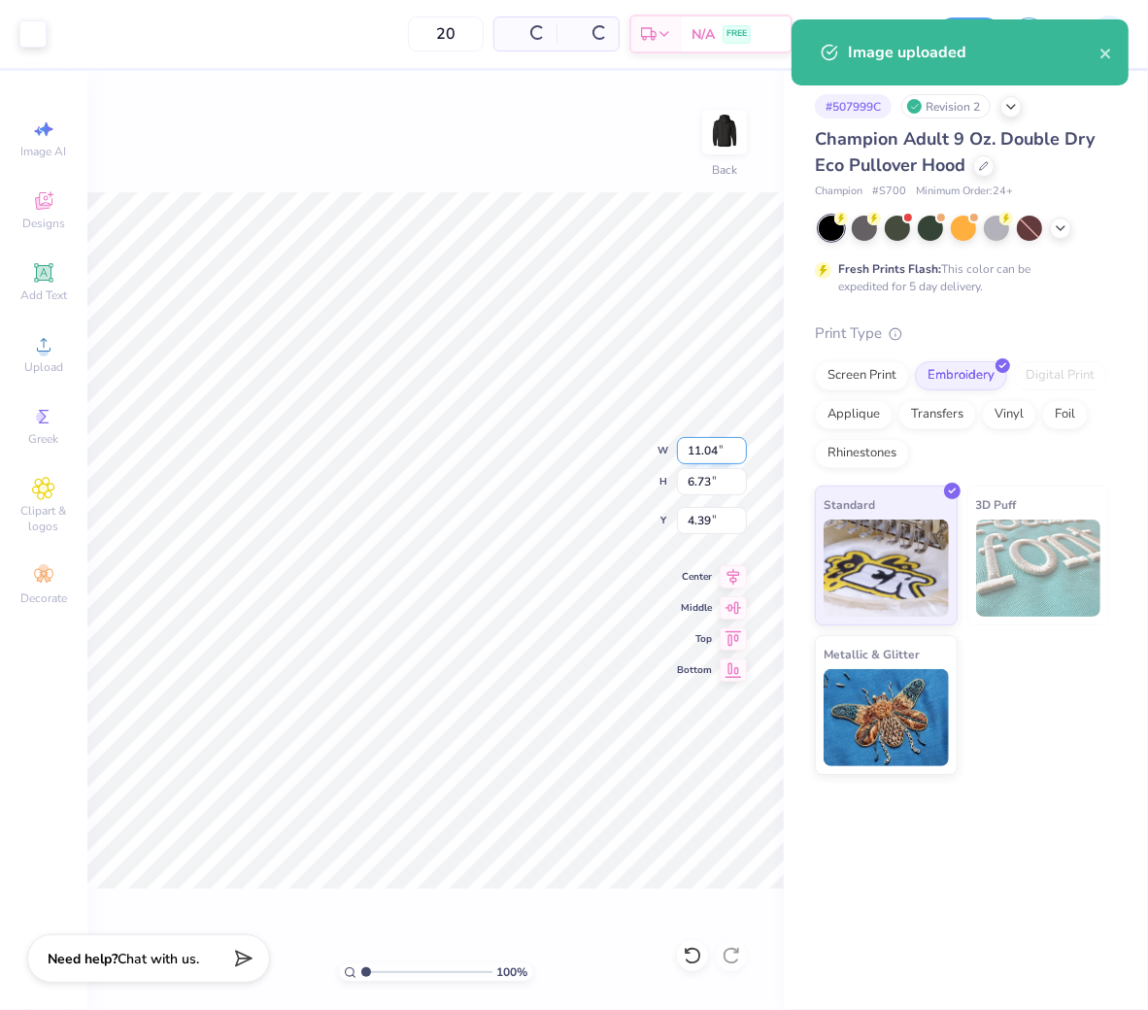
click at [705, 449] on input "11.04" at bounding box center [712, 450] width 70 height 27
type input "3.5"
type input "2.13"
type input "3.50"
type input "3.00"
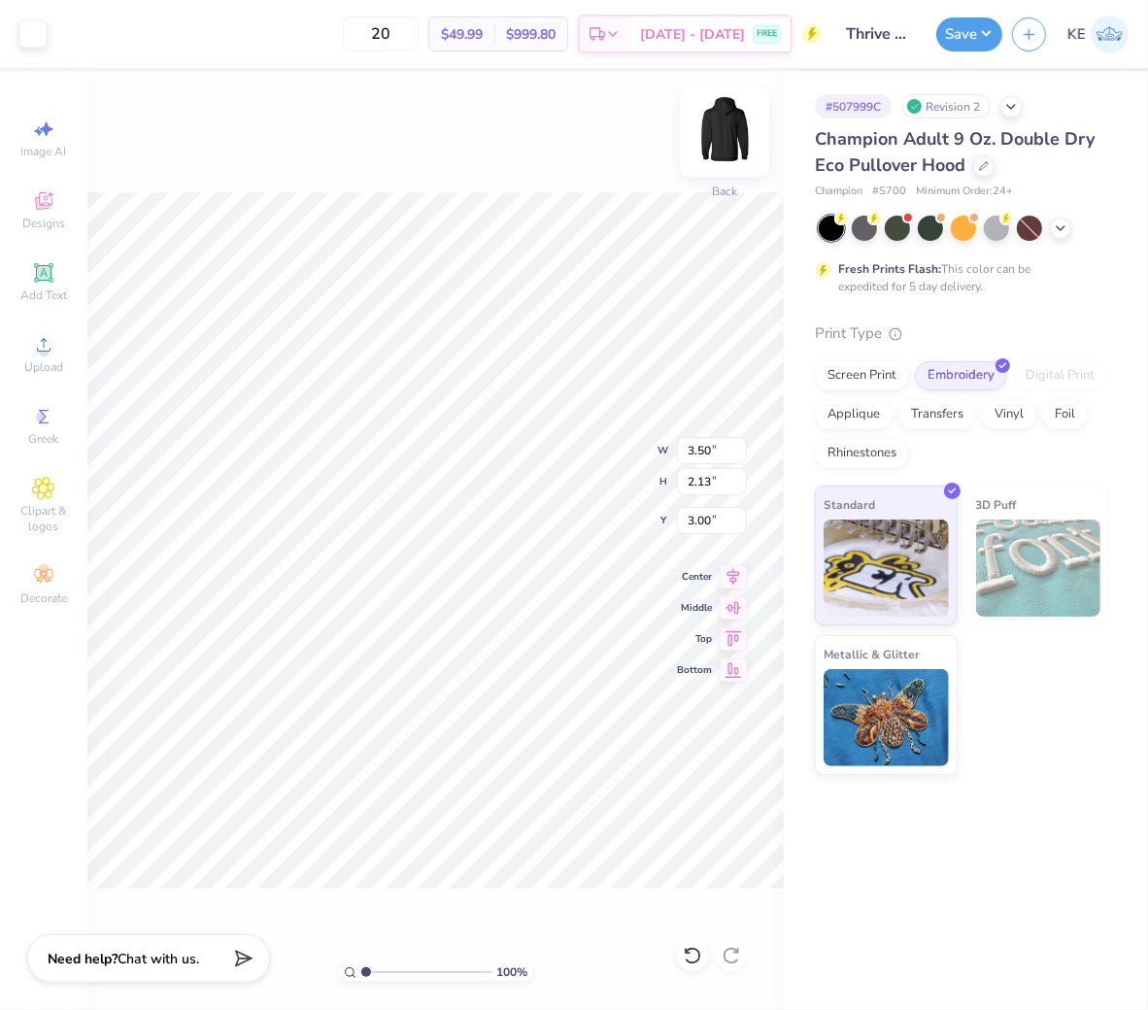
click at [721, 143] on img at bounding box center [725, 132] width 78 height 78
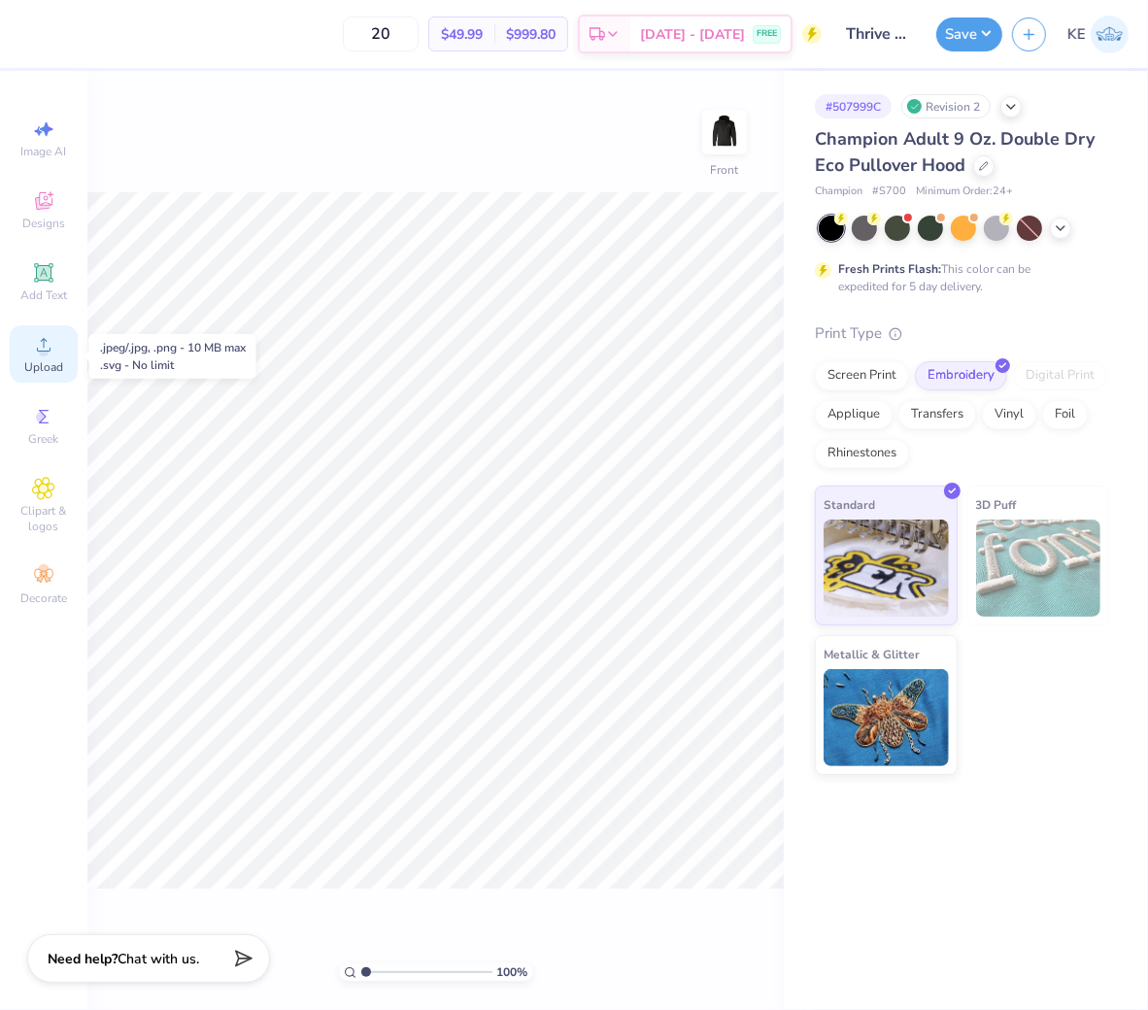
click at [30, 359] on div "Upload" at bounding box center [44, 353] width 68 height 57
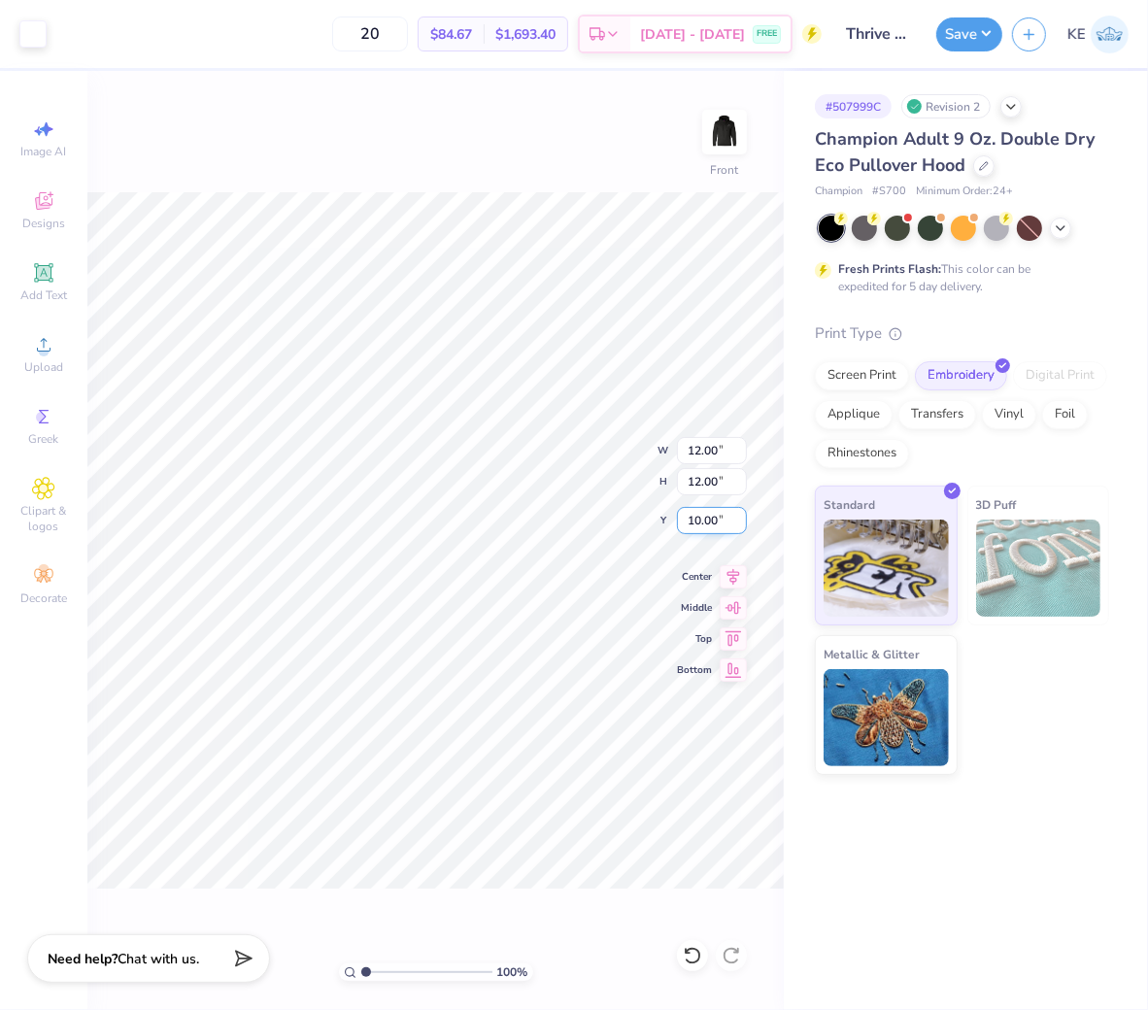
click at [703, 510] on input "10.00" at bounding box center [712, 520] width 70 height 27
type input "6.00"
click at [719, 148] on img at bounding box center [725, 132] width 78 height 78
click at [974, 27] on button "Save" at bounding box center [969, 32] width 66 height 34
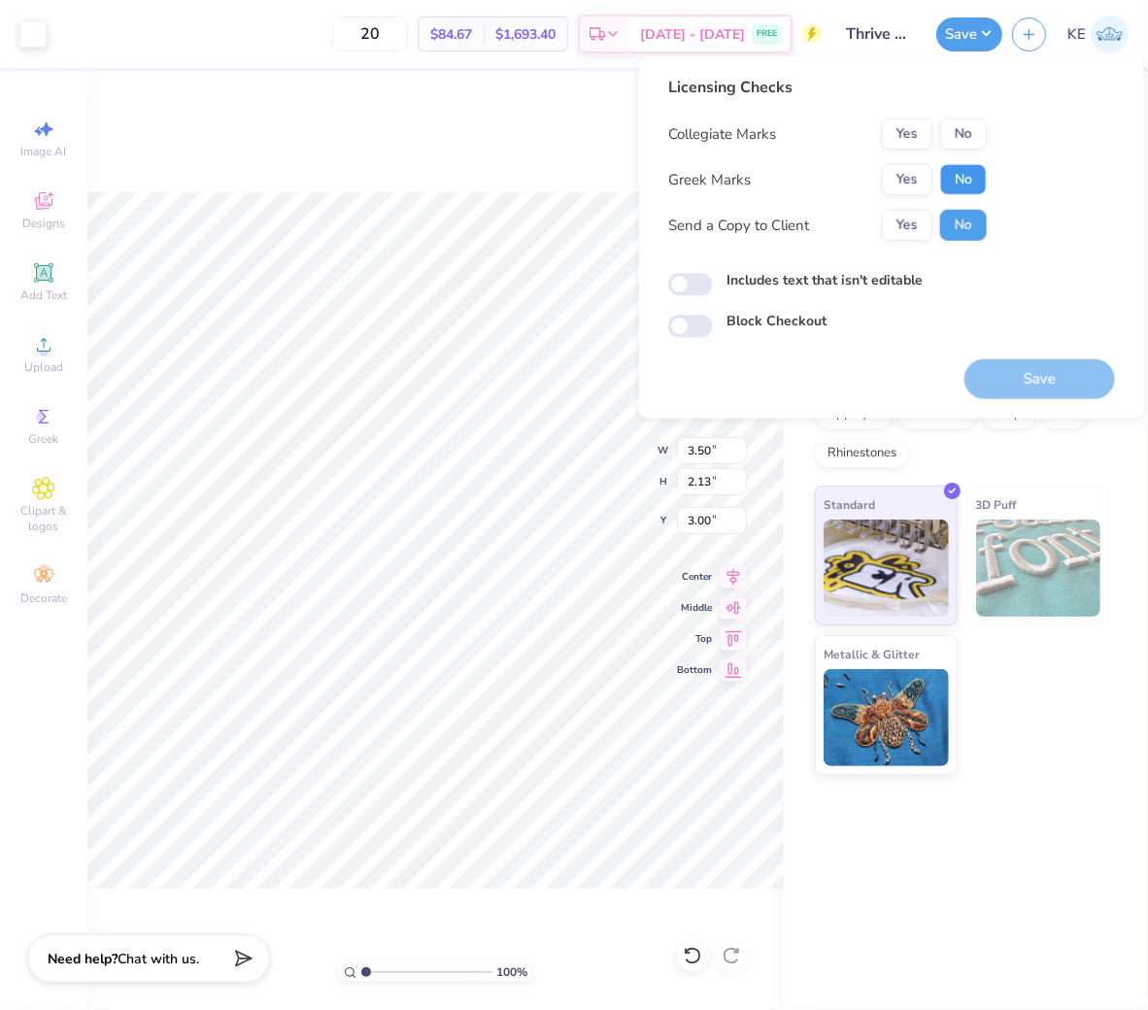
click at [960, 182] on button "No" at bounding box center [963, 179] width 47 height 31
click at [967, 136] on button "No" at bounding box center [963, 134] width 47 height 31
click at [1033, 372] on button "Save" at bounding box center [1040, 379] width 151 height 40
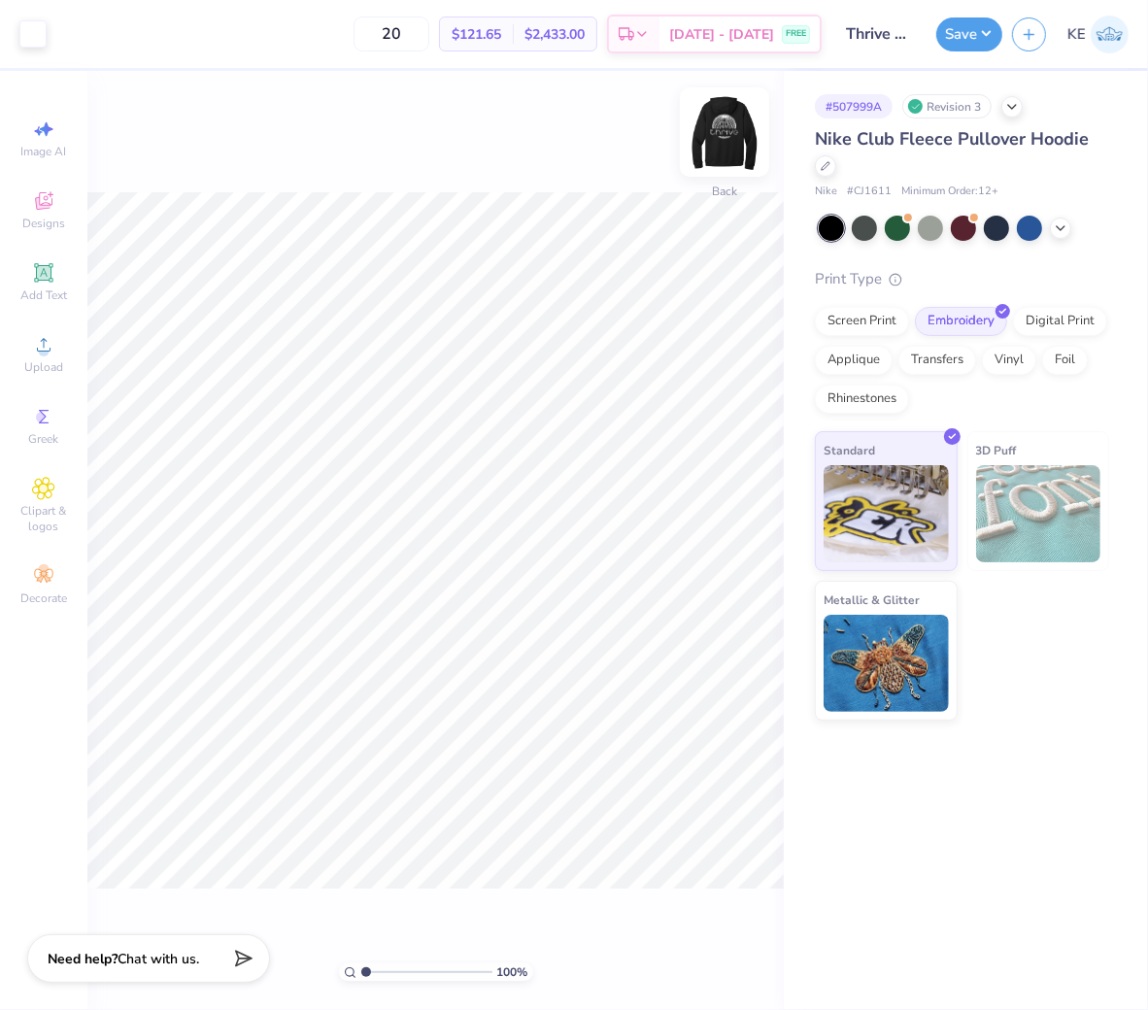
click at [730, 148] on img at bounding box center [725, 132] width 78 height 78
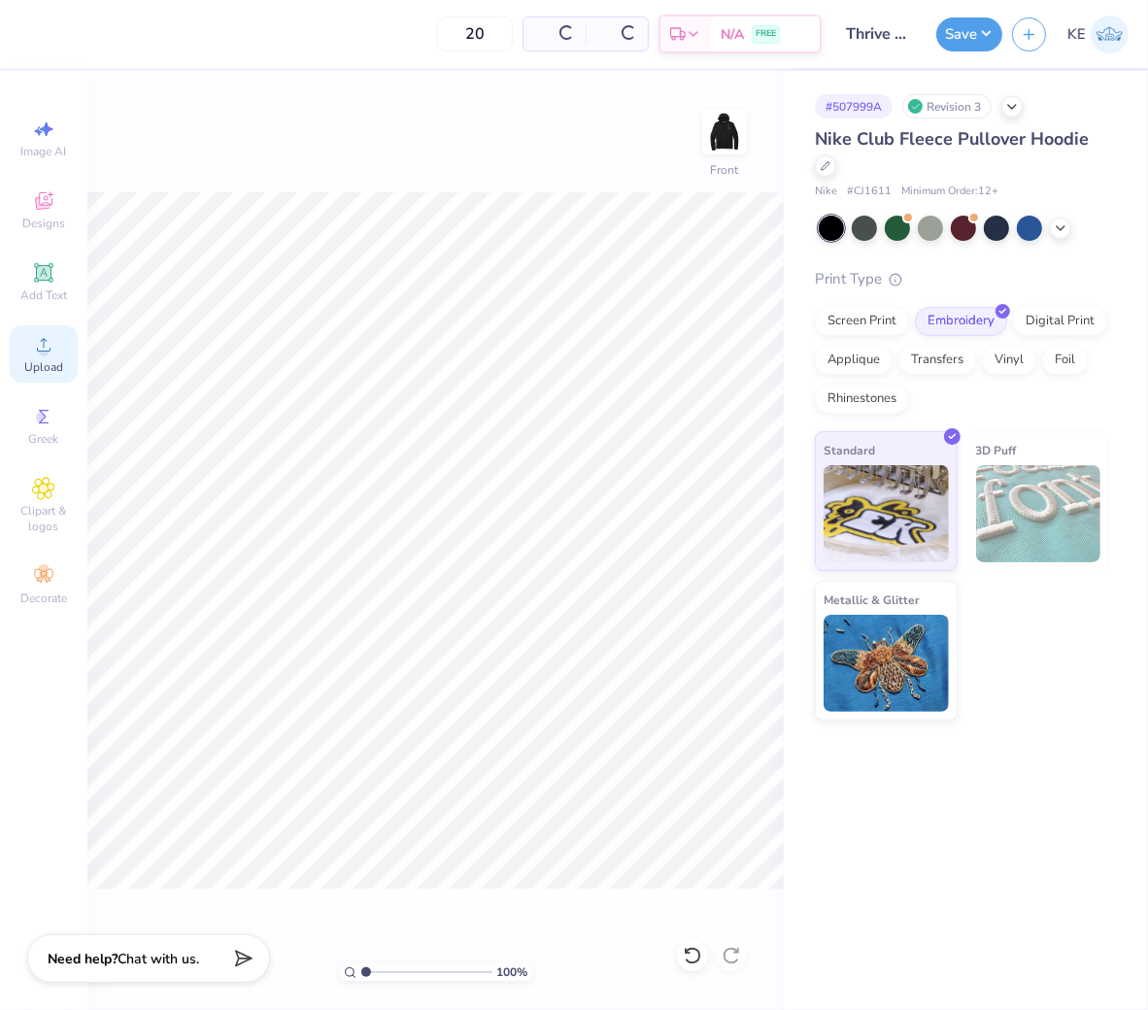
click at [45, 348] on circle at bounding box center [43, 351] width 11 height 11
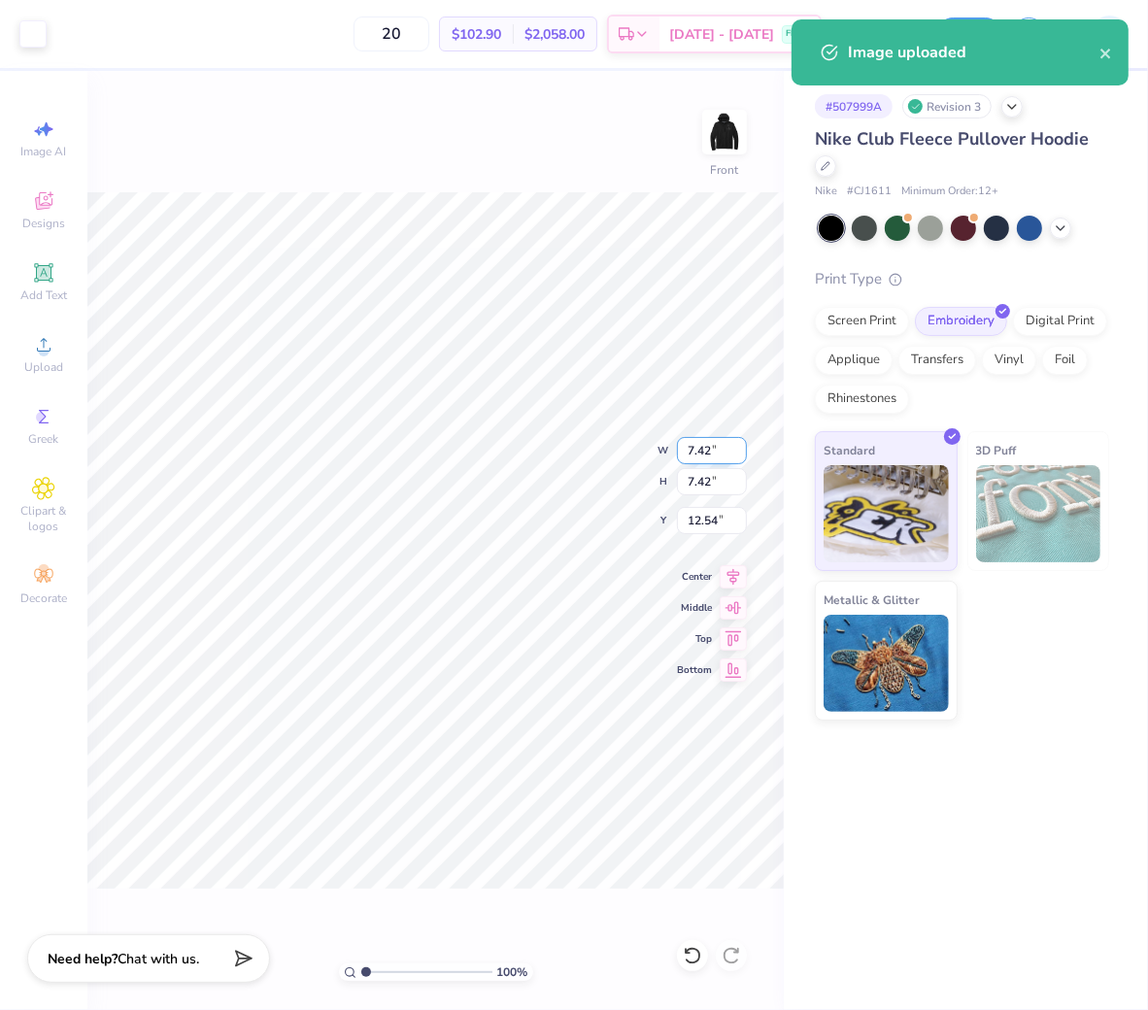
click at [716, 459] on input "7.42" at bounding box center [712, 450] width 70 height 27
type input "12.00"
click at [702, 529] on input "10.25" at bounding box center [712, 520] width 70 height 27
type input "6.00"
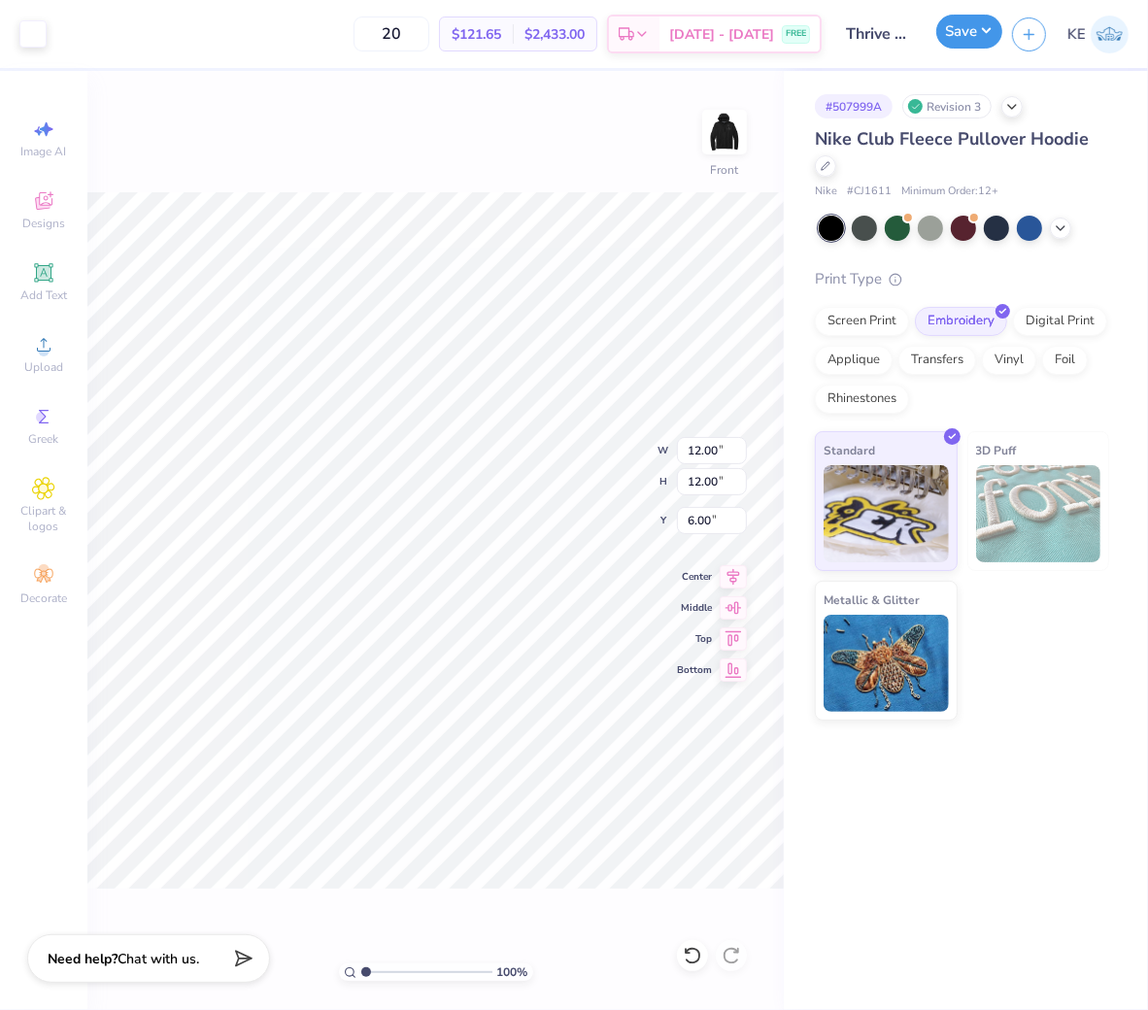
click at [987, 34] on button "Save" at bounding box center [969, 32] width 66 height 34
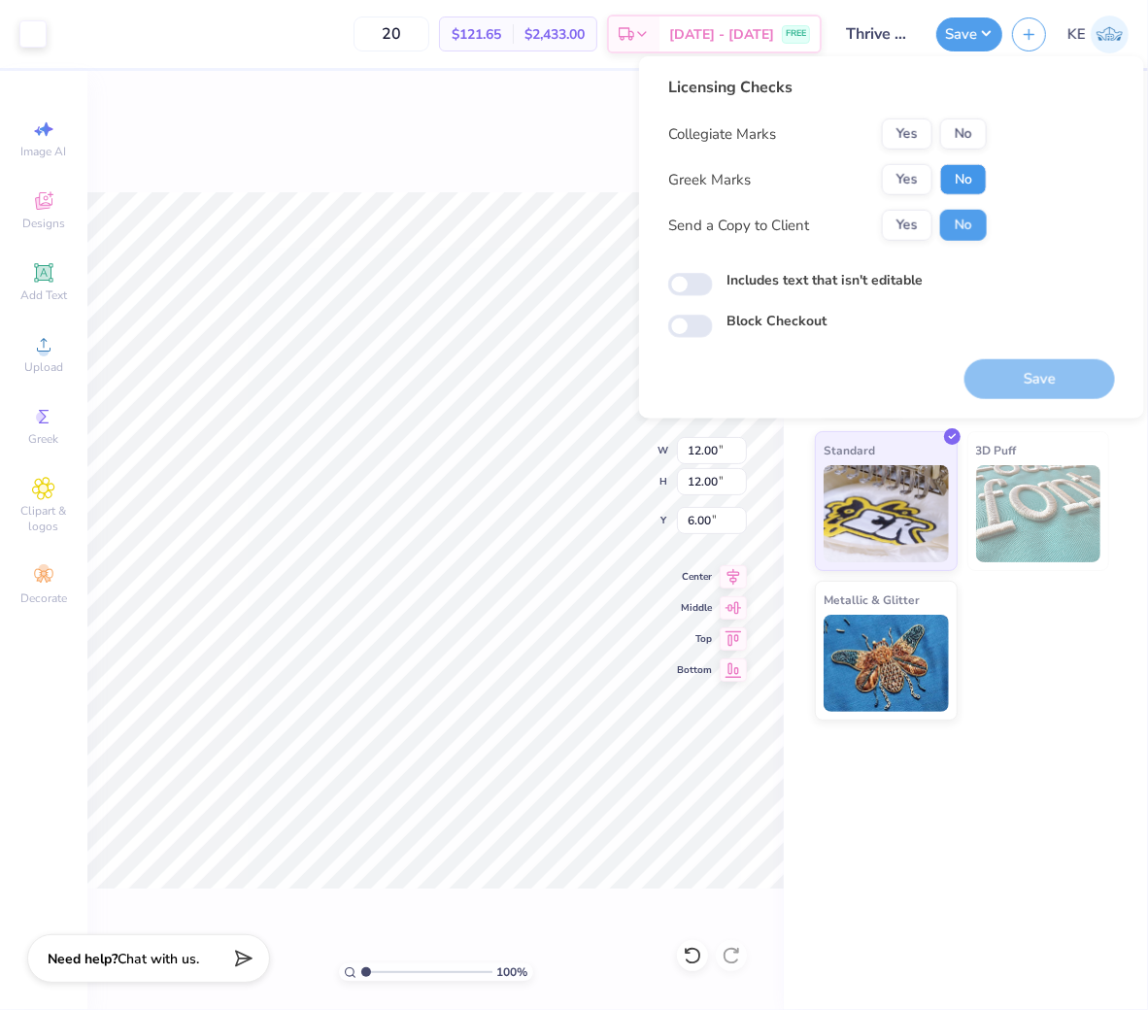
click at [967, 179] on button "No" at bounding box center [963, 179] width 47 height 31
click at [972, 133] on button "No" at bounding box center [963, 134] width 47 height 31
click at [1033, 371] on button "Save" at bounding box center [1040, 379] width 151 height 40
